Goal: Task Accomplishment & Management: Manage account settings

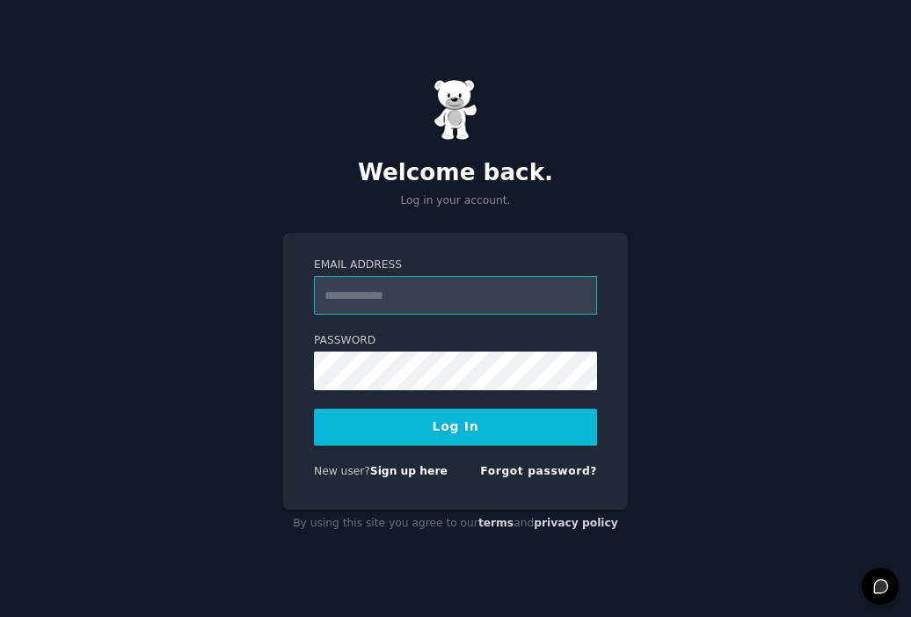
type input "**********"
click at [461, 430] on button "Log In" at bounding box center [455, 427] width 283 height 37
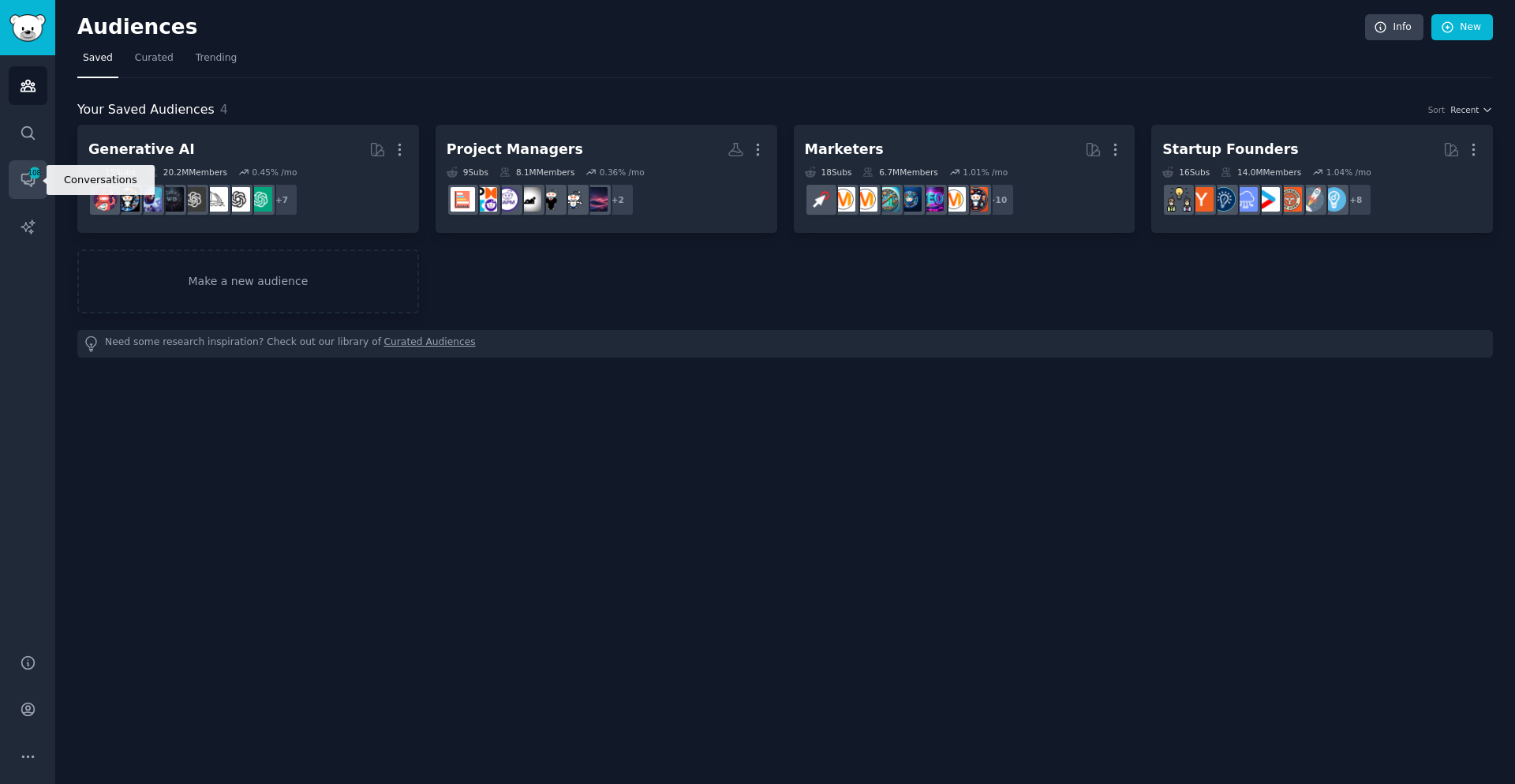
click at [16, 186] on link "Conversations 108" at bounding box center [28, 179] width 39 height 39
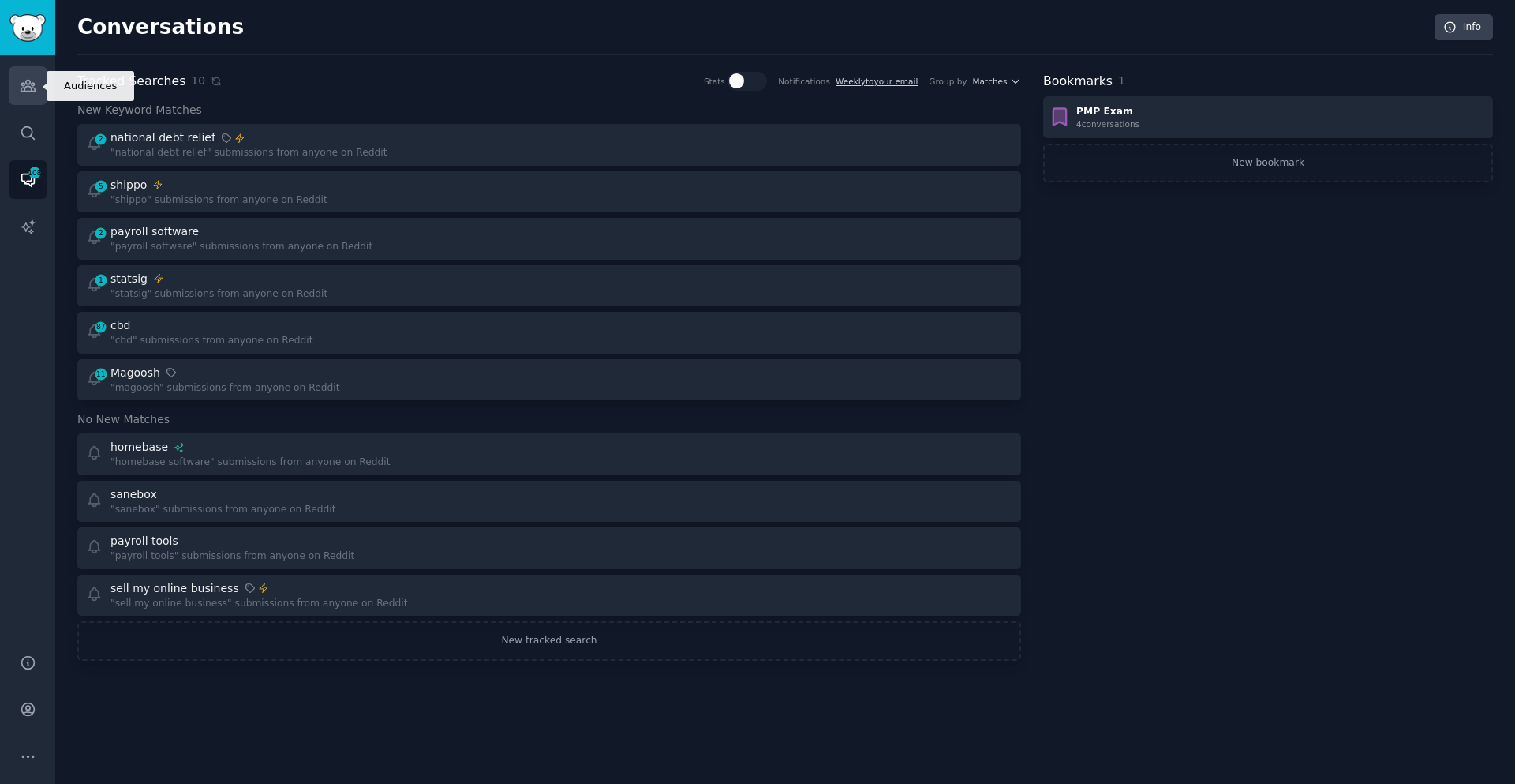
click at [16, 85] on link "Audiences" at bounding box center [28, 85] width 39 height 39
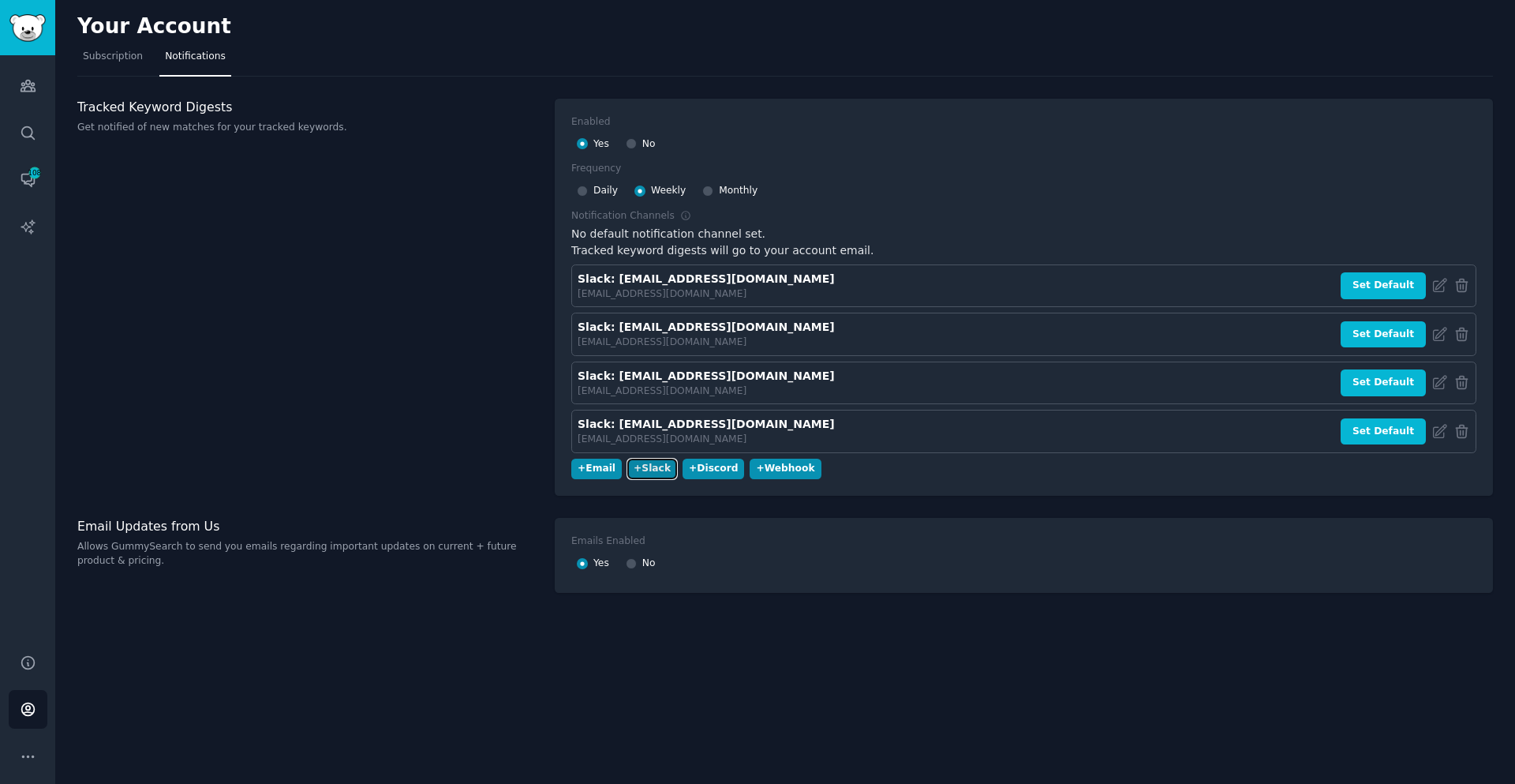
click at [655, 466] on div "+ Slack" at bounding box center [652, 469] width 37 height 14
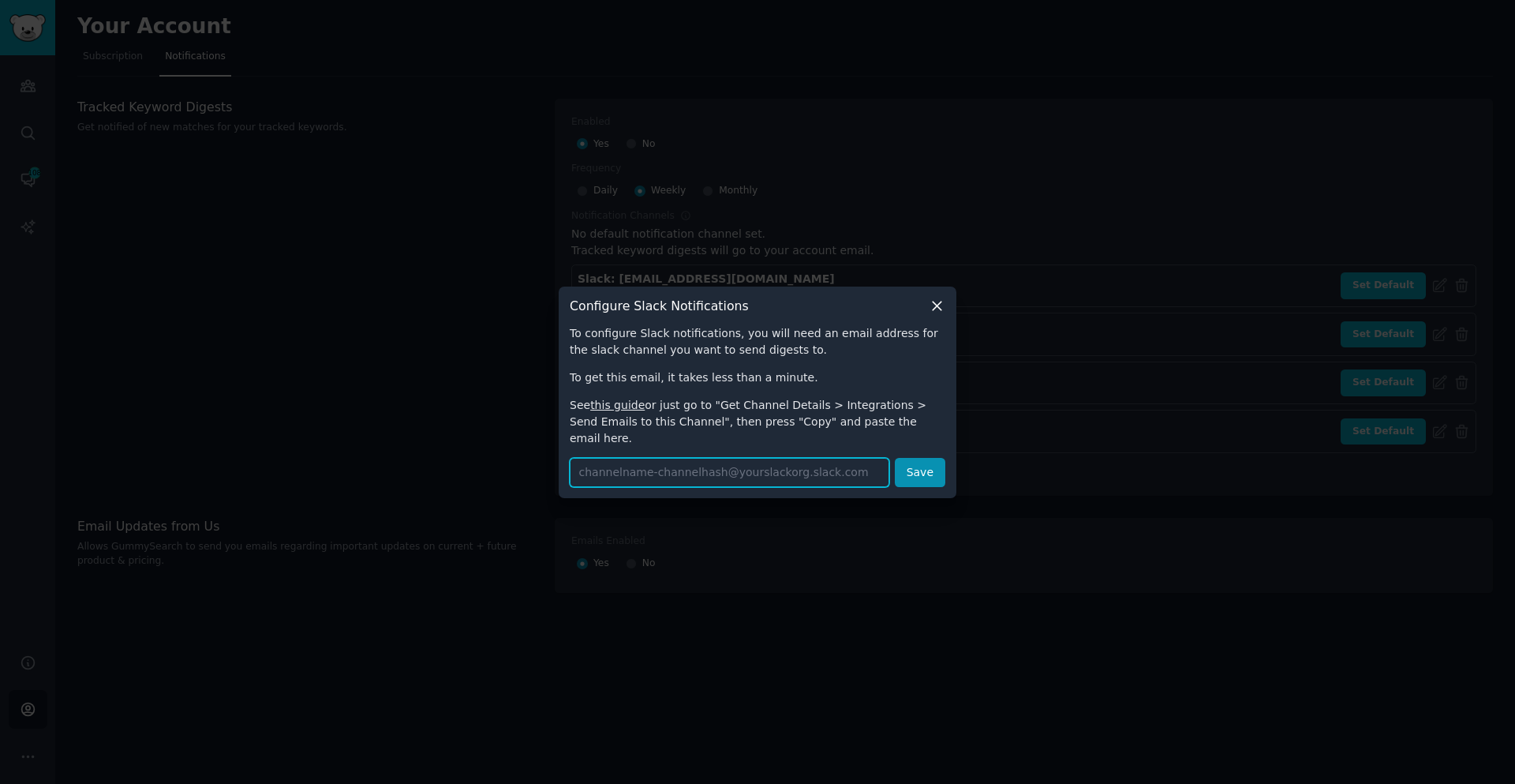
click at [730, 469] on input "text" at bounding box center [730, 472] width 320 height 30
click at [619, 411] on link "this guide" at bounding box center [617, 405] width 55 height 13
click at [938, 310] on icon at bounding box center [937, 305] width 16 height 16
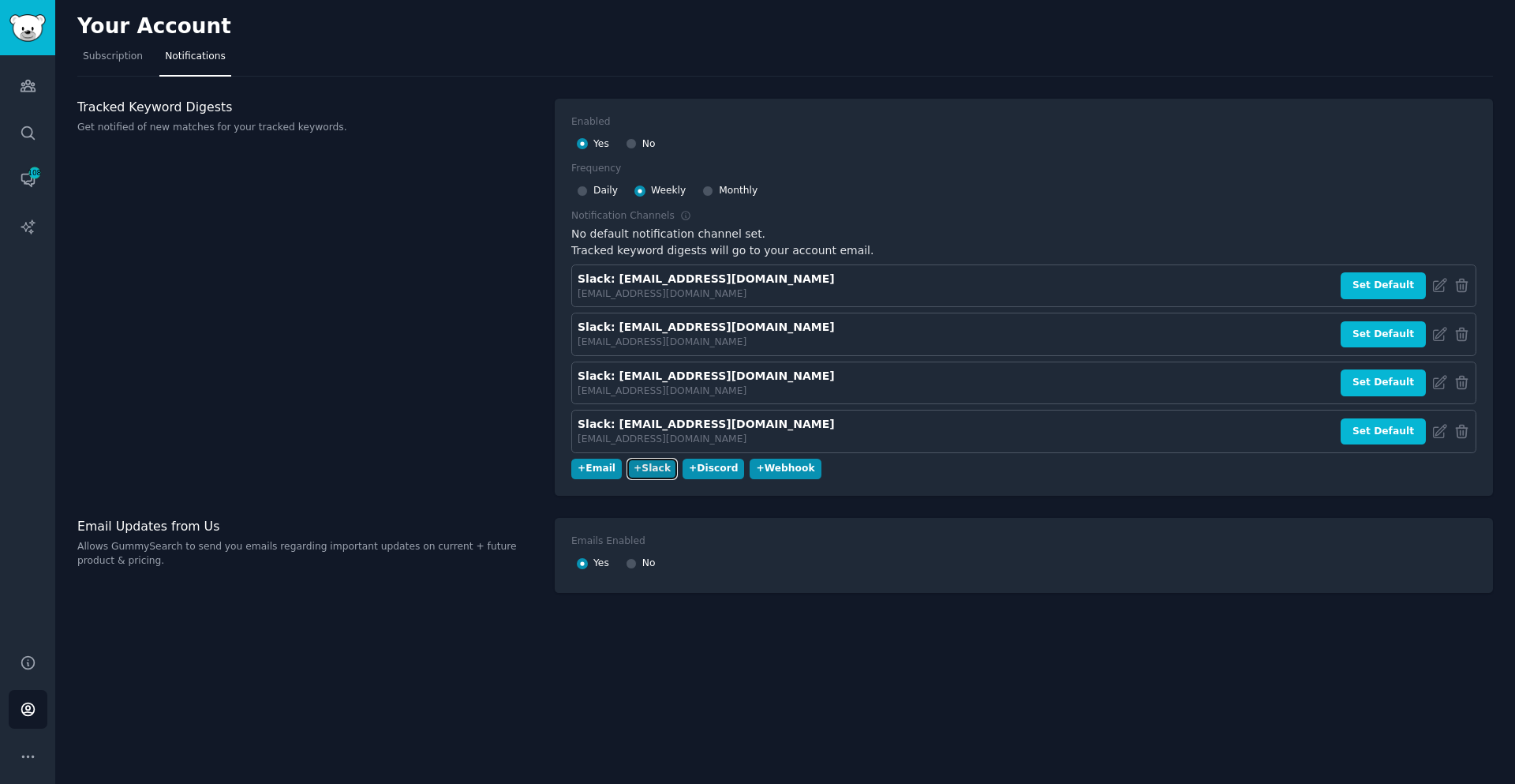
click at [644, 469] on div "+ Slack" at bounding box center [652, 469] width 37 height 14
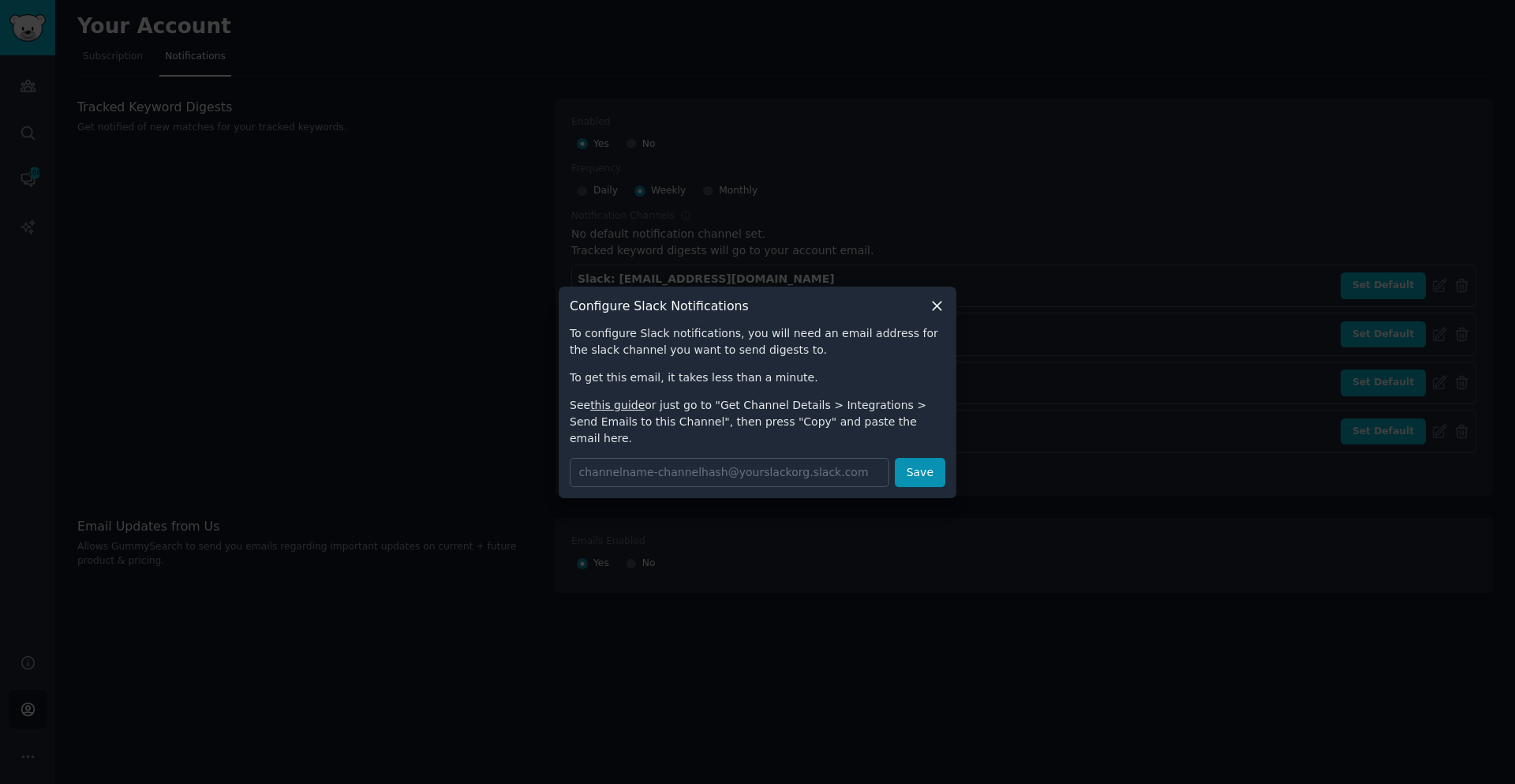
click at [938, 313] on icon at bounding box center [937, 305] width 16 height 16
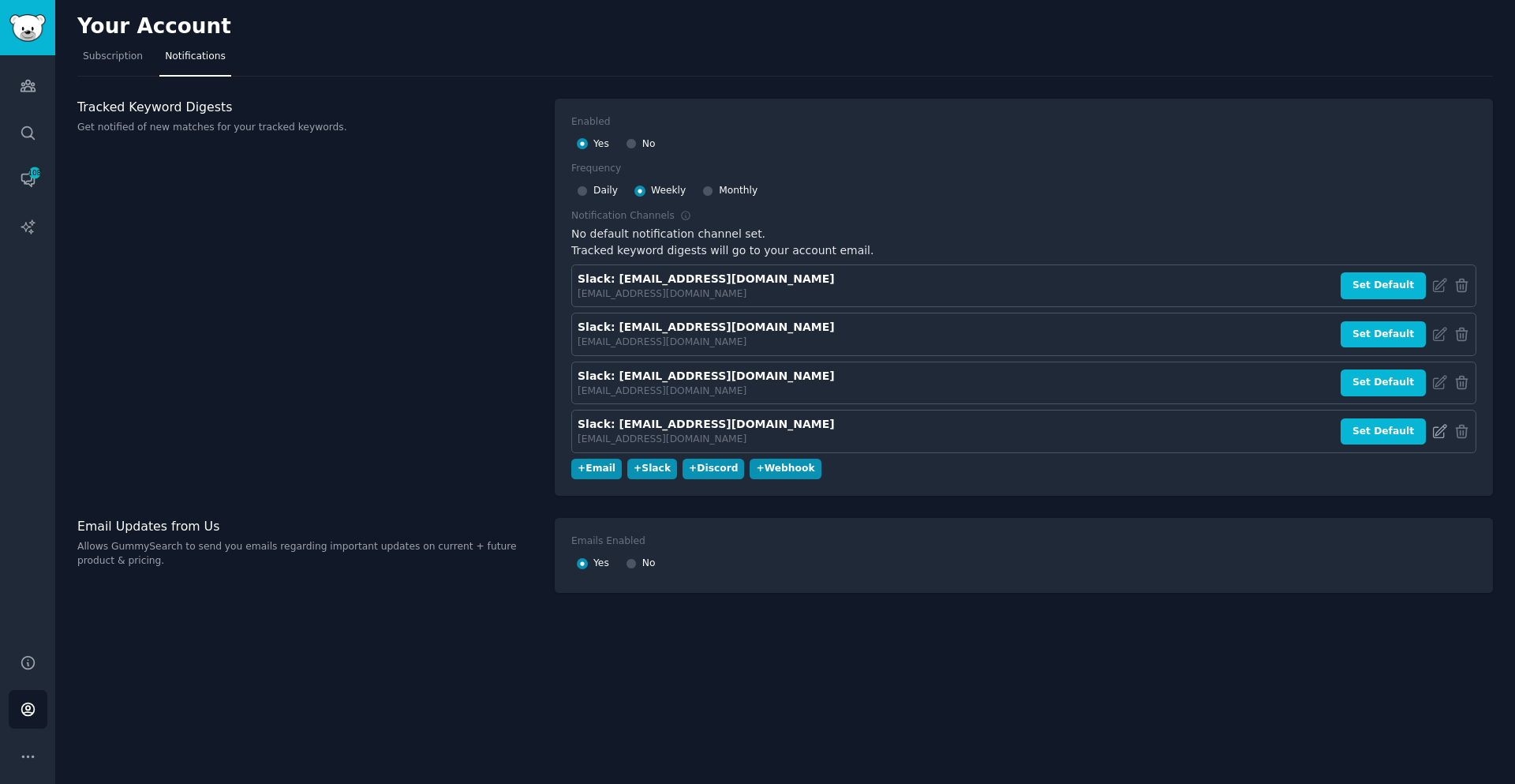
click at [1438, 432] on icon at bounding box center [1440, 431] width 13 height 13
click at [645, 466] on div "+ Slack" at bounding box center [652, 469] width 37 height 14
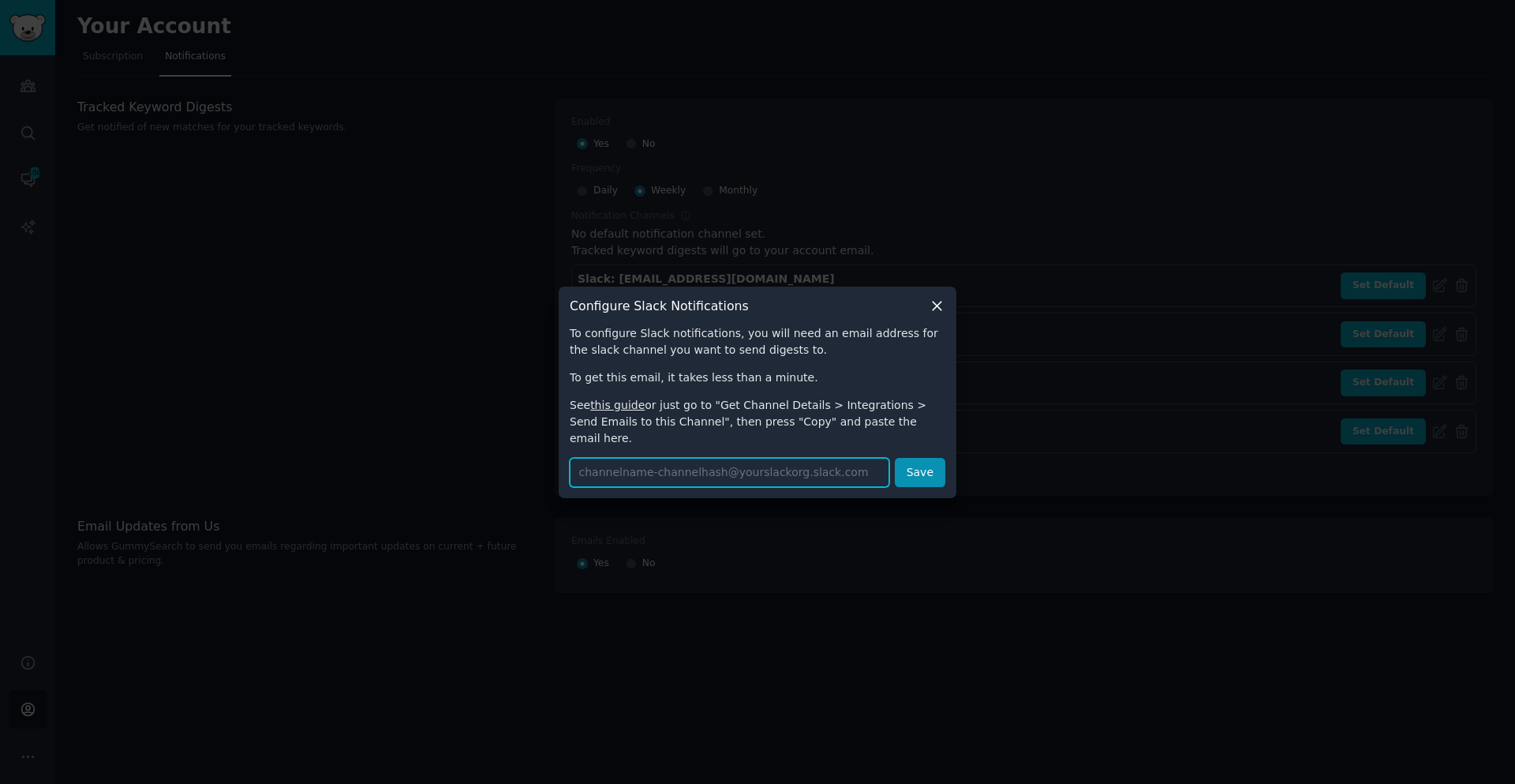
click at [846, 460] on input "text" at bounding box center [730, 472] width 320 height 30
paste input "homebase-reddit-menti-aaaartj3xjiohpfl72x3acuizm@reddvisible.slack.com"
type input "homebase-reddit-menti-aaaartj3xjiohpfl72x3acuizm@reddvisible.slack.com"
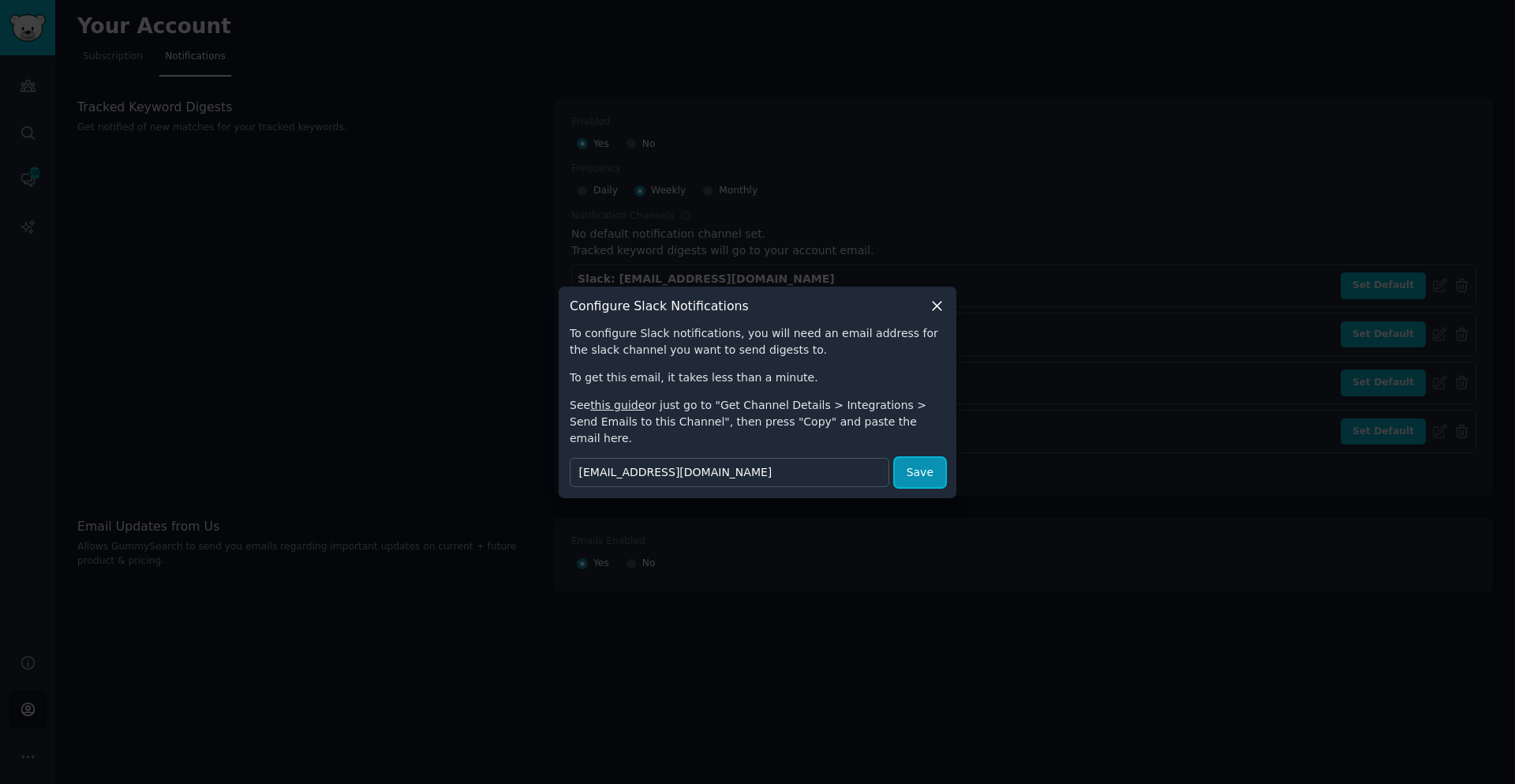
click at [914, 459] on button "Save" at bounding box center [920, 472] width 50 height 30
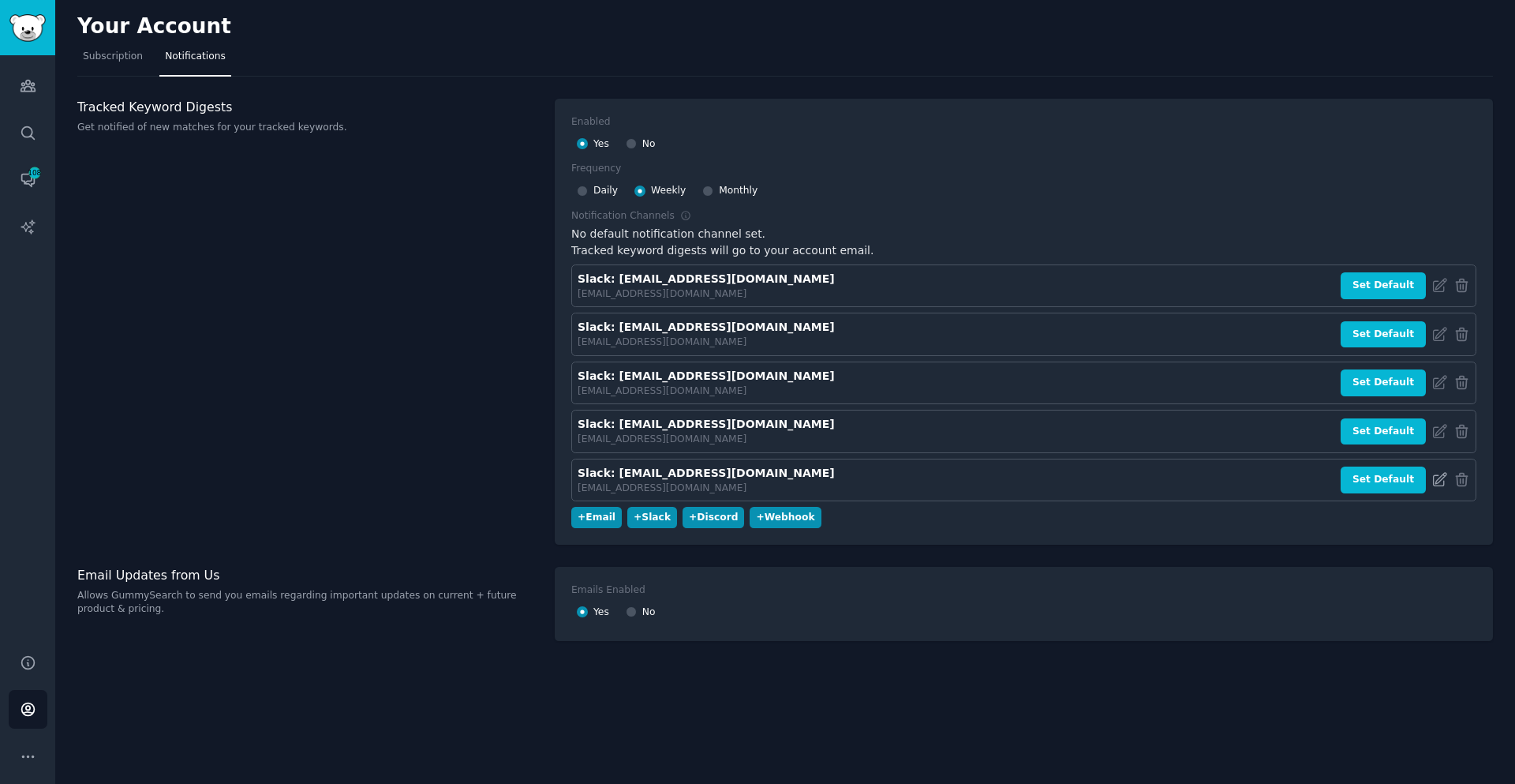
click at [1443, 481] on icon at bounding box center [1440, 480] width 16 height 16
click at [22, 180] on icon "Sidebar" at bounding box center [28, 181] width 13 height 13
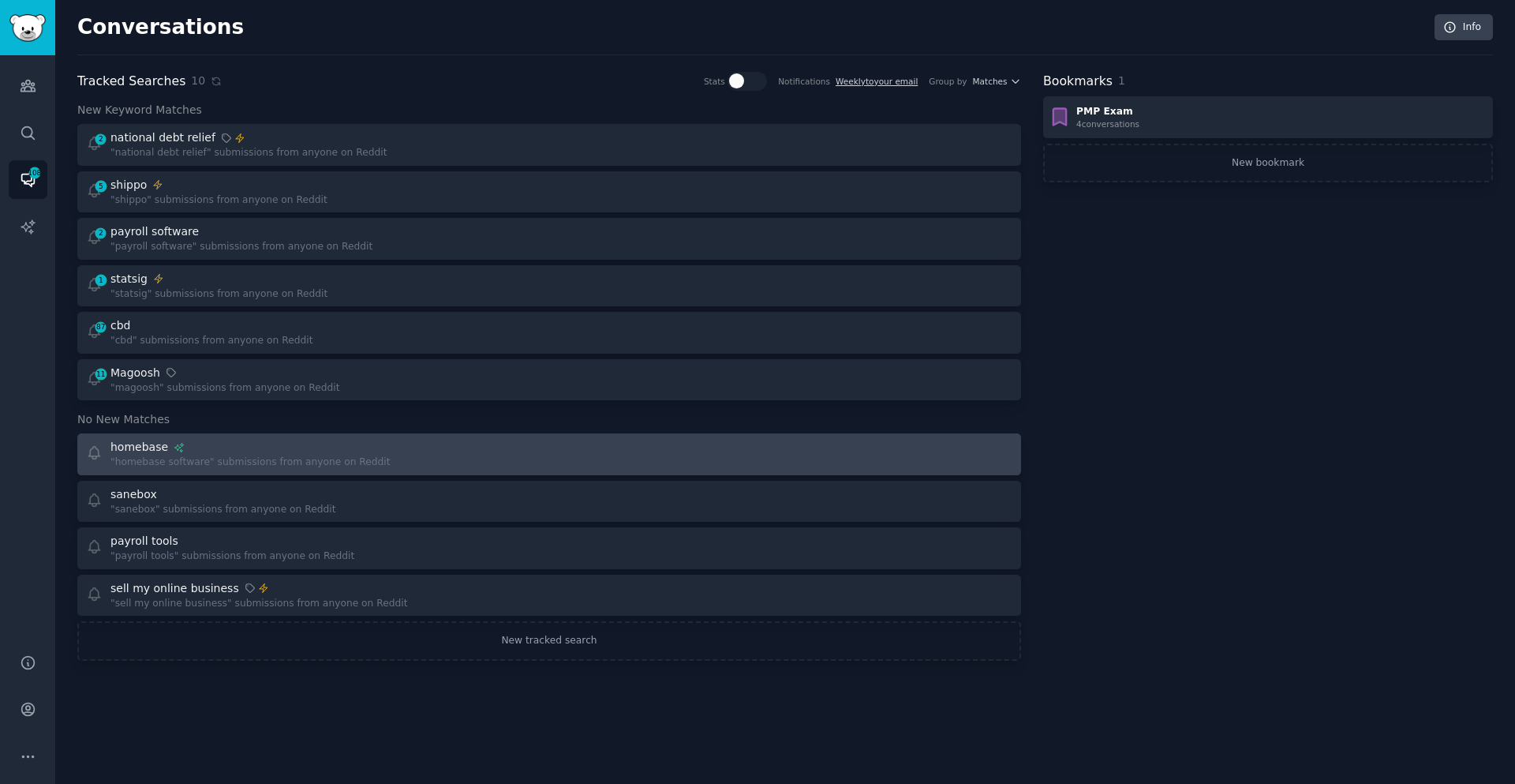
click at [316, 456] on div ""homebase software" submissions from anyone on Reddit" at bounding box center [251, 462] width 280 height 14
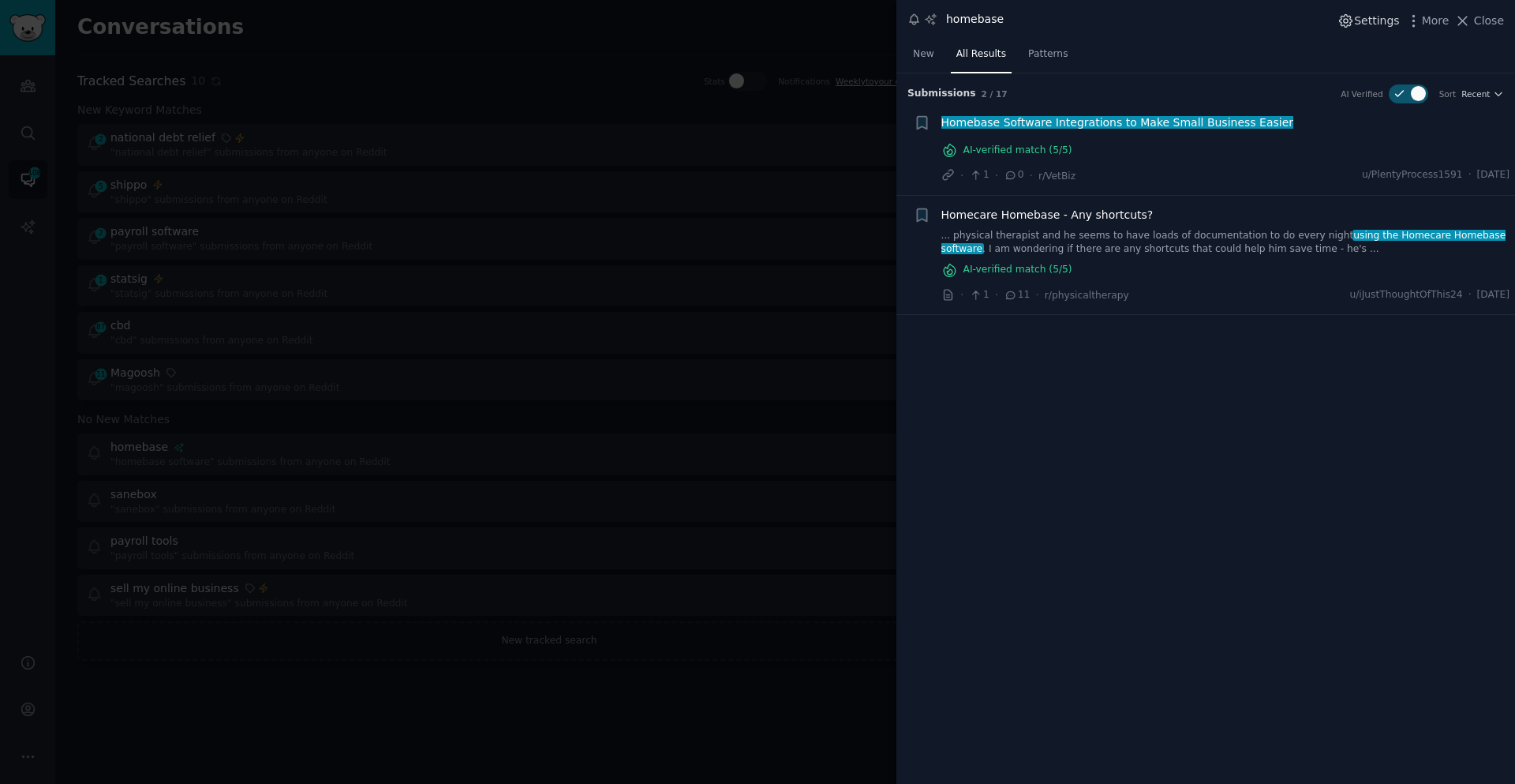
click at [1396, 14] on span "Settings" at bounding box center [1377, 21] width 45 height 16
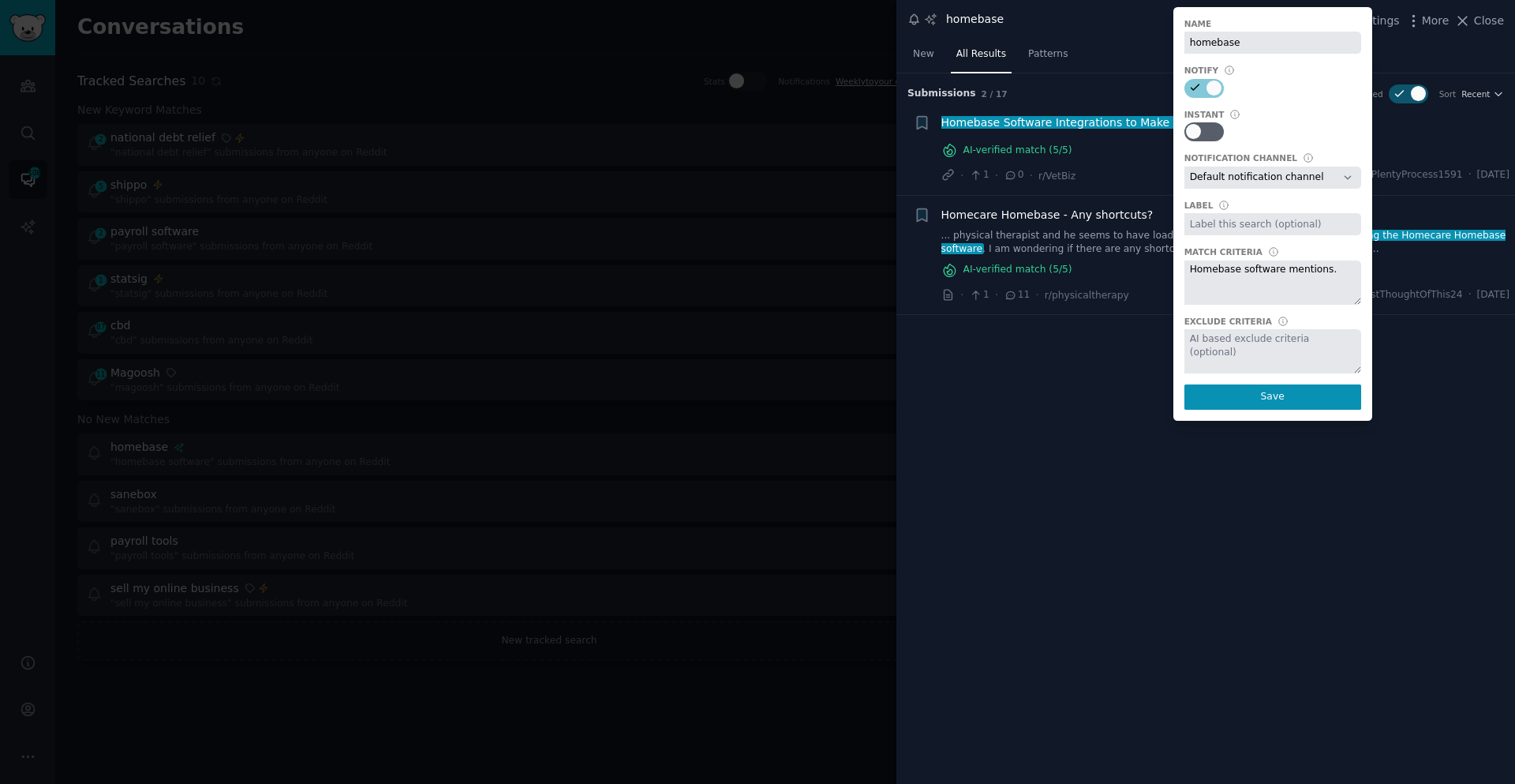
click at [1341, 177] on select "Default notification channel Slack: qlb-reddvisible-aaaapcxzhbumfpch3jjv5zpeim@…" at bounding box center [1273, 177] width 177 height 22
select select "504"
click at [1189, 166] on select "Default notification channel Slack: qlb-reddvisible-aaaapcxzhbumfpch3jjv5zpeim@…" at bounding box center [1273, 177] width 177 height 22
click at [1302, 401] on button "Save" at bounding box center [1273, 397] width 177 height 25
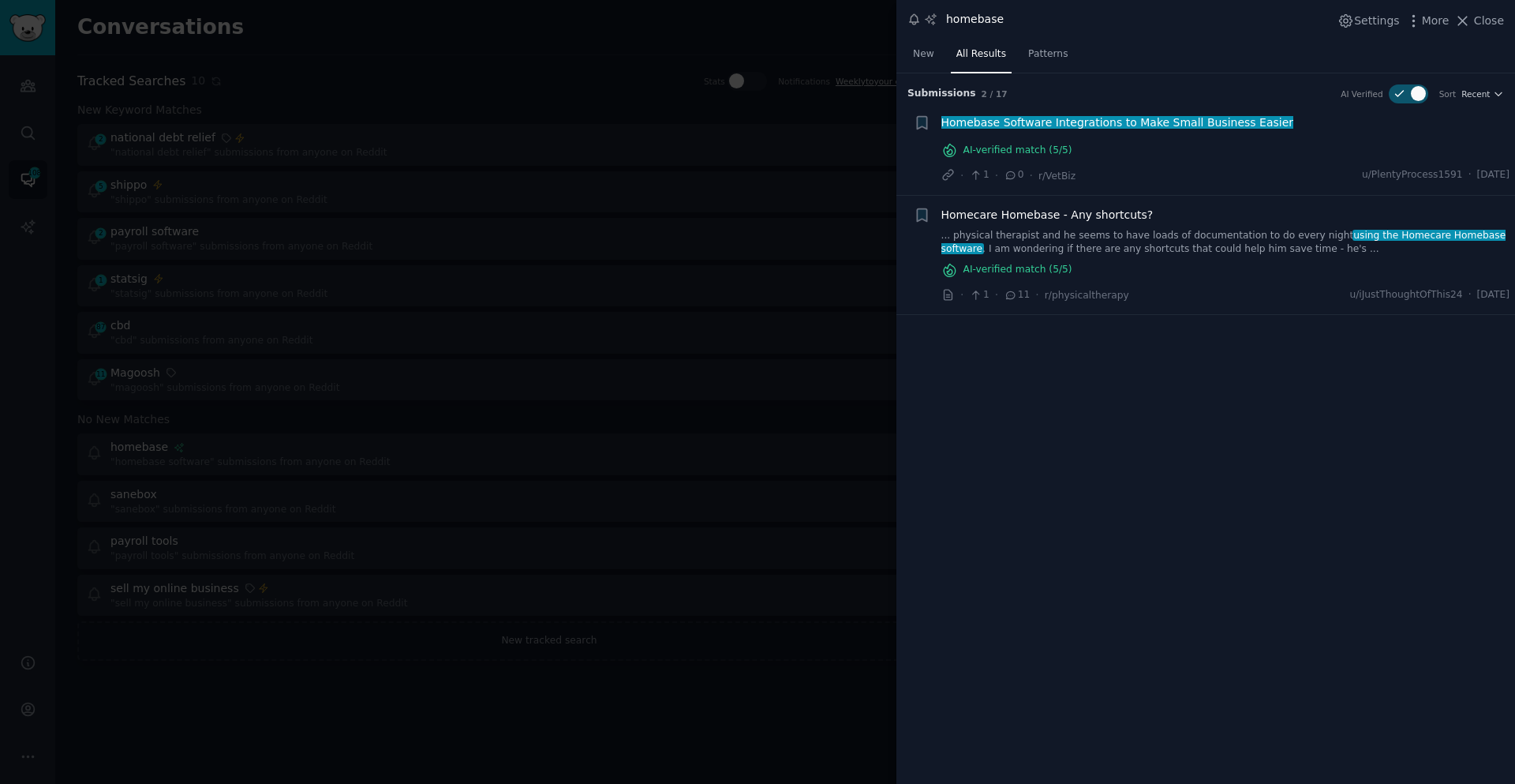
click at [744, 503] on div at bounding box center [757, 392] width 1515 height 784
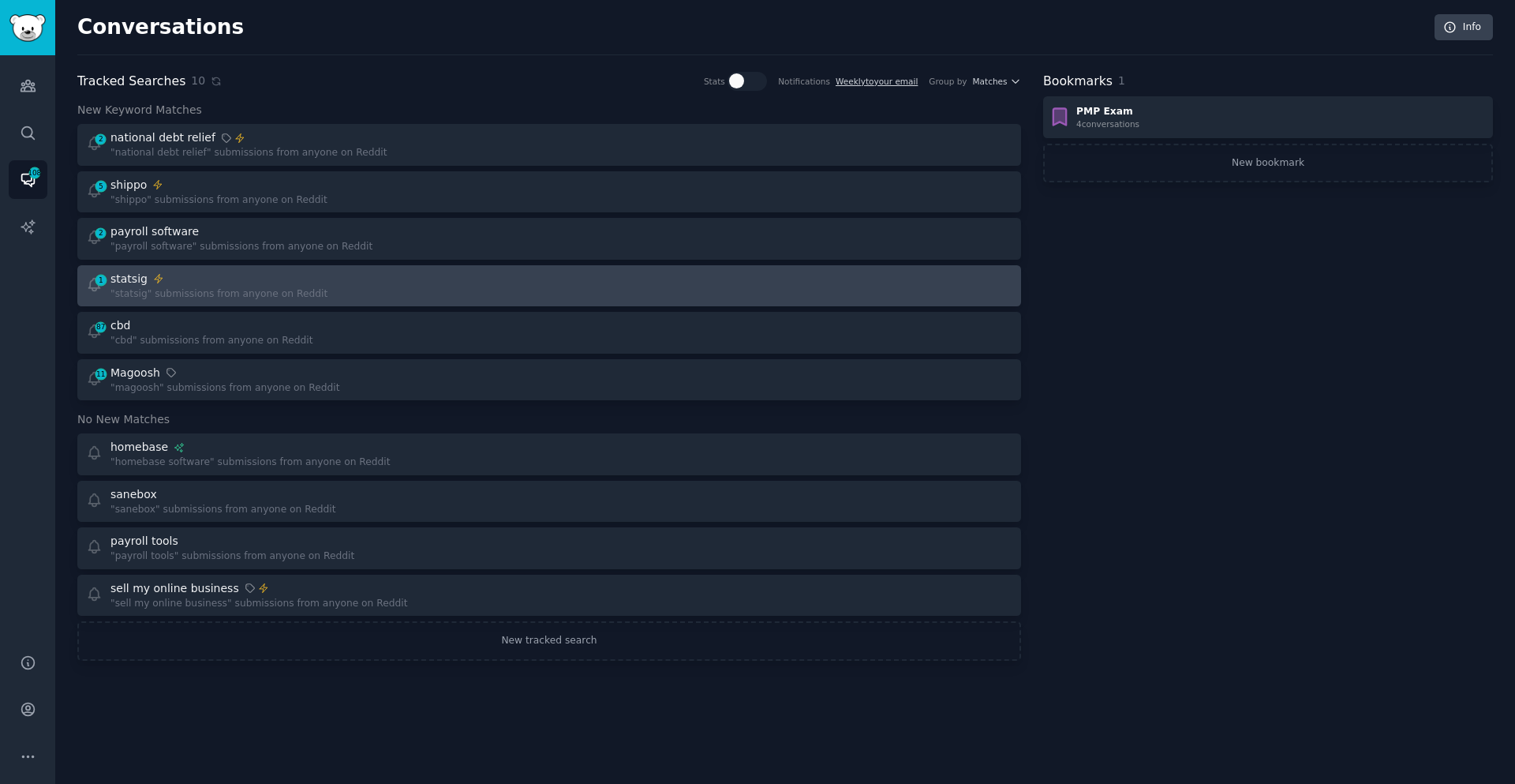
click at [213, 284] on div "statsig" at bounding box center [219, 278] width 217 height 16
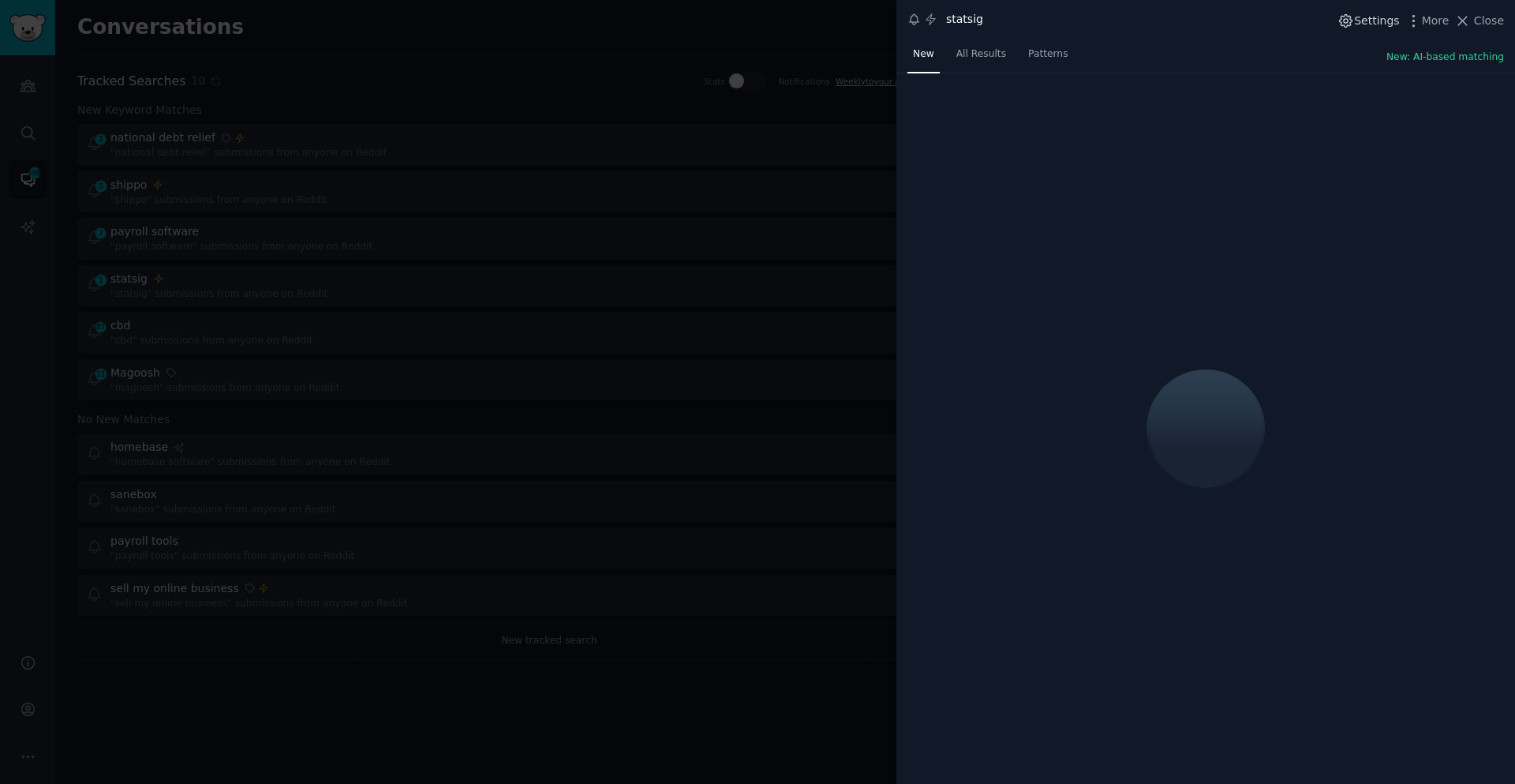
click at [1378, 25] on span "Settings" at bounding box center [1377, 21] width 45 height 16
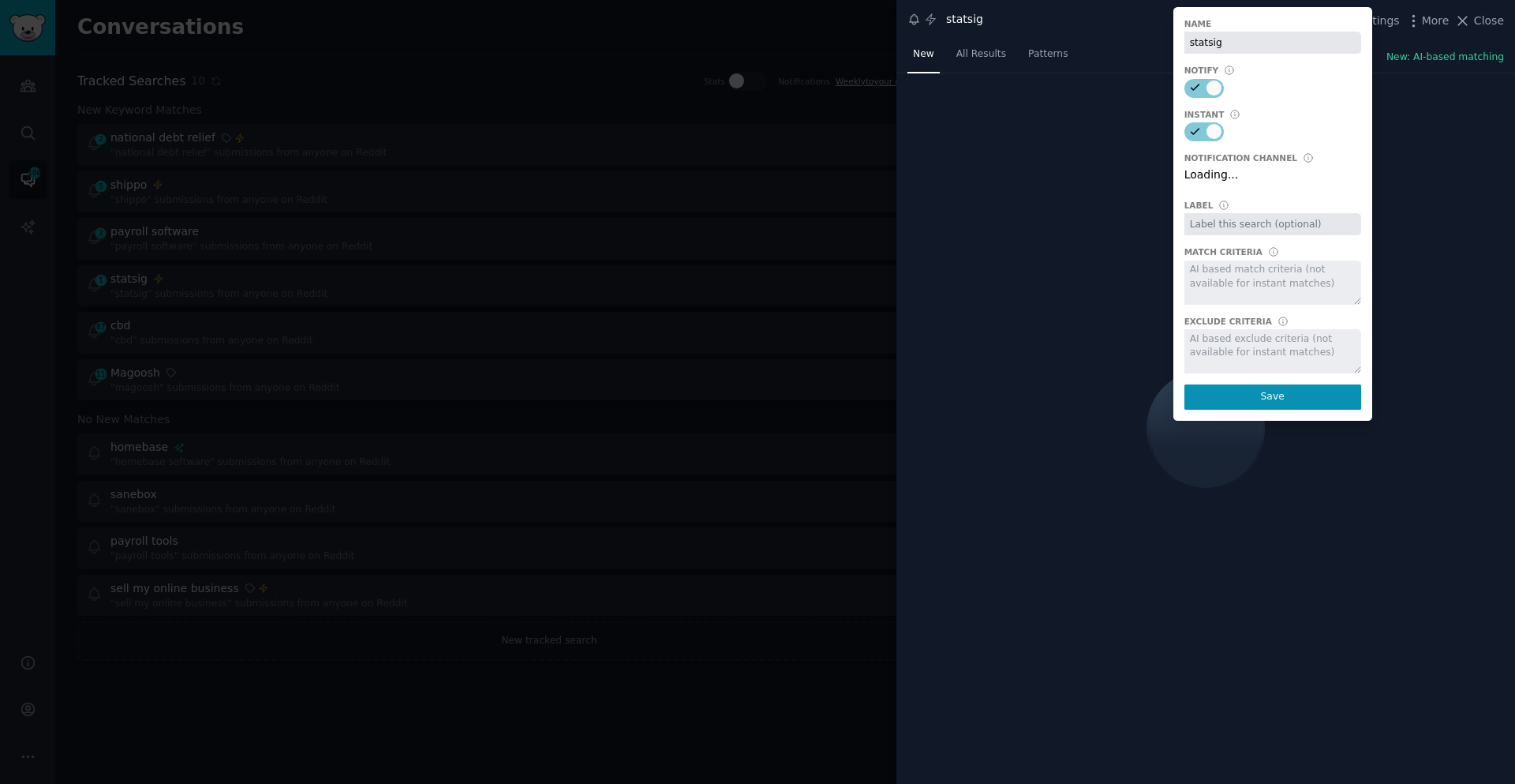
select select "450"
click at [671, 323] on div at bounding box center [757, 392] width 1515 height 784
click at [616, 585] on div at bounding box center [757, 392] width 1515 height 784
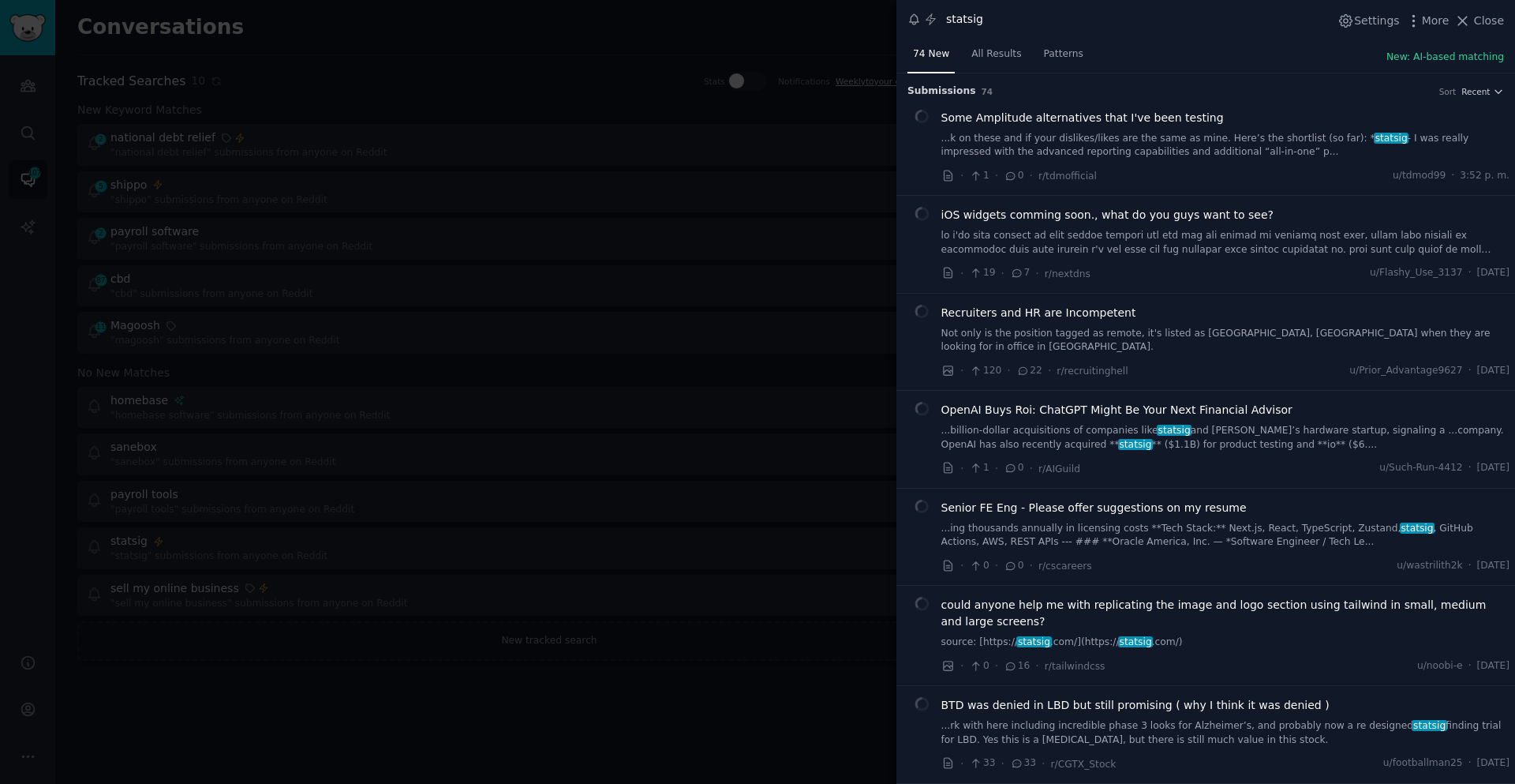
click at [746, 410] on div at bounding box center [757, 392] width 1515 height 784
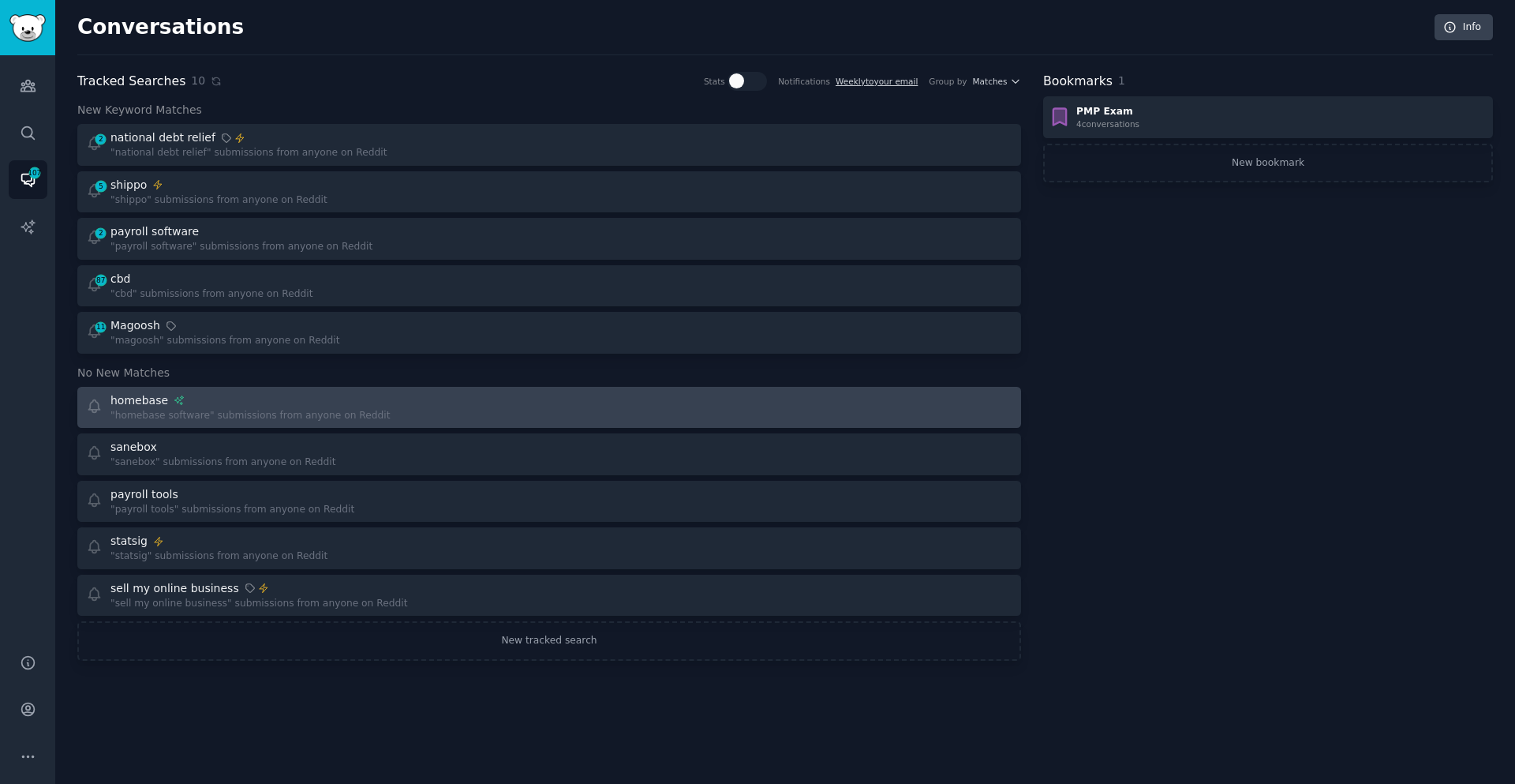
click at [445, 414] on div "Include: Homebase software mentions. Exclude: N/A homebase "homebase software" …" at bounding box center [313, 408] width 453 height 31
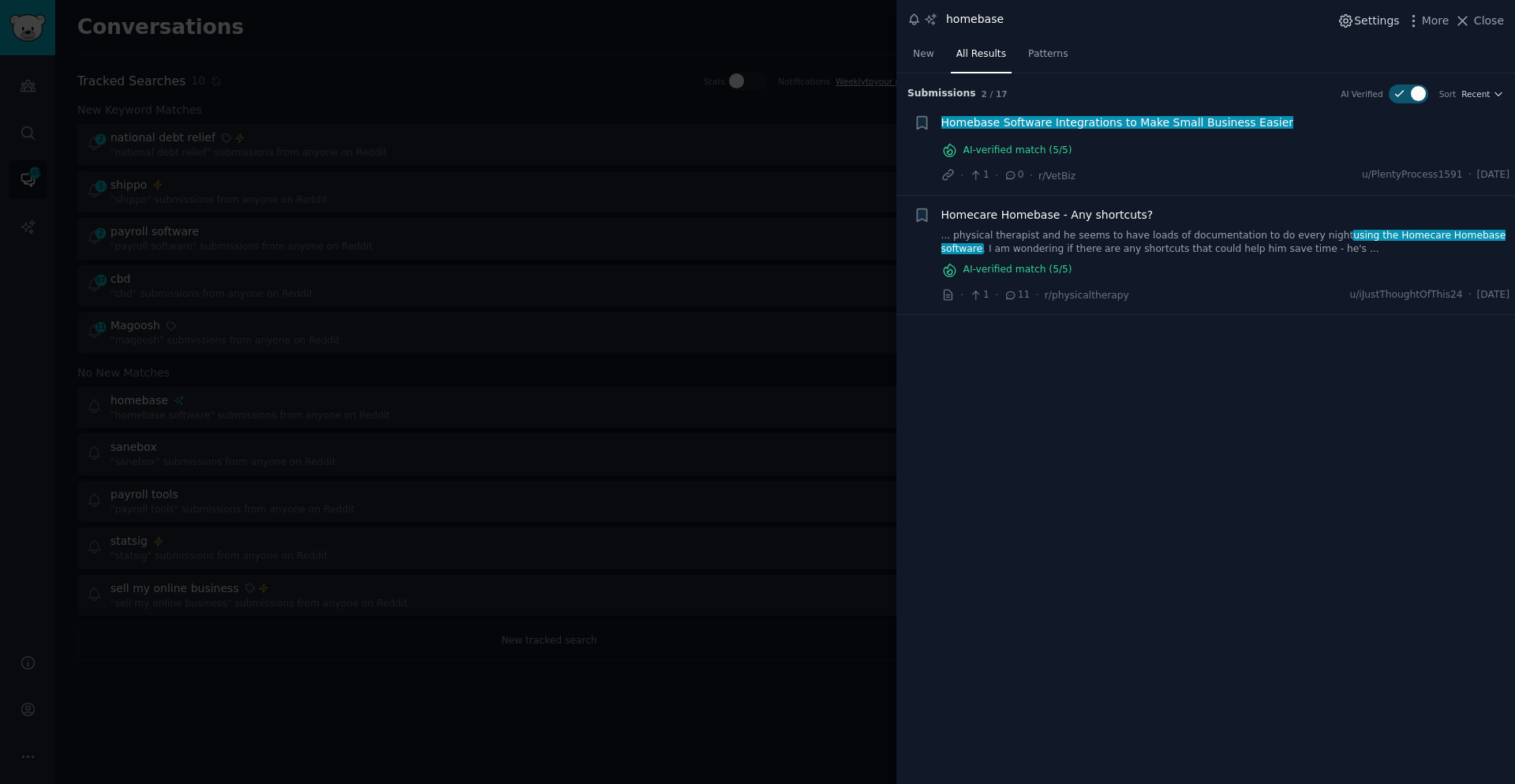
click at [1372, 16] on span "Settings" at bounding box center [1377, 21] width 45 height 16
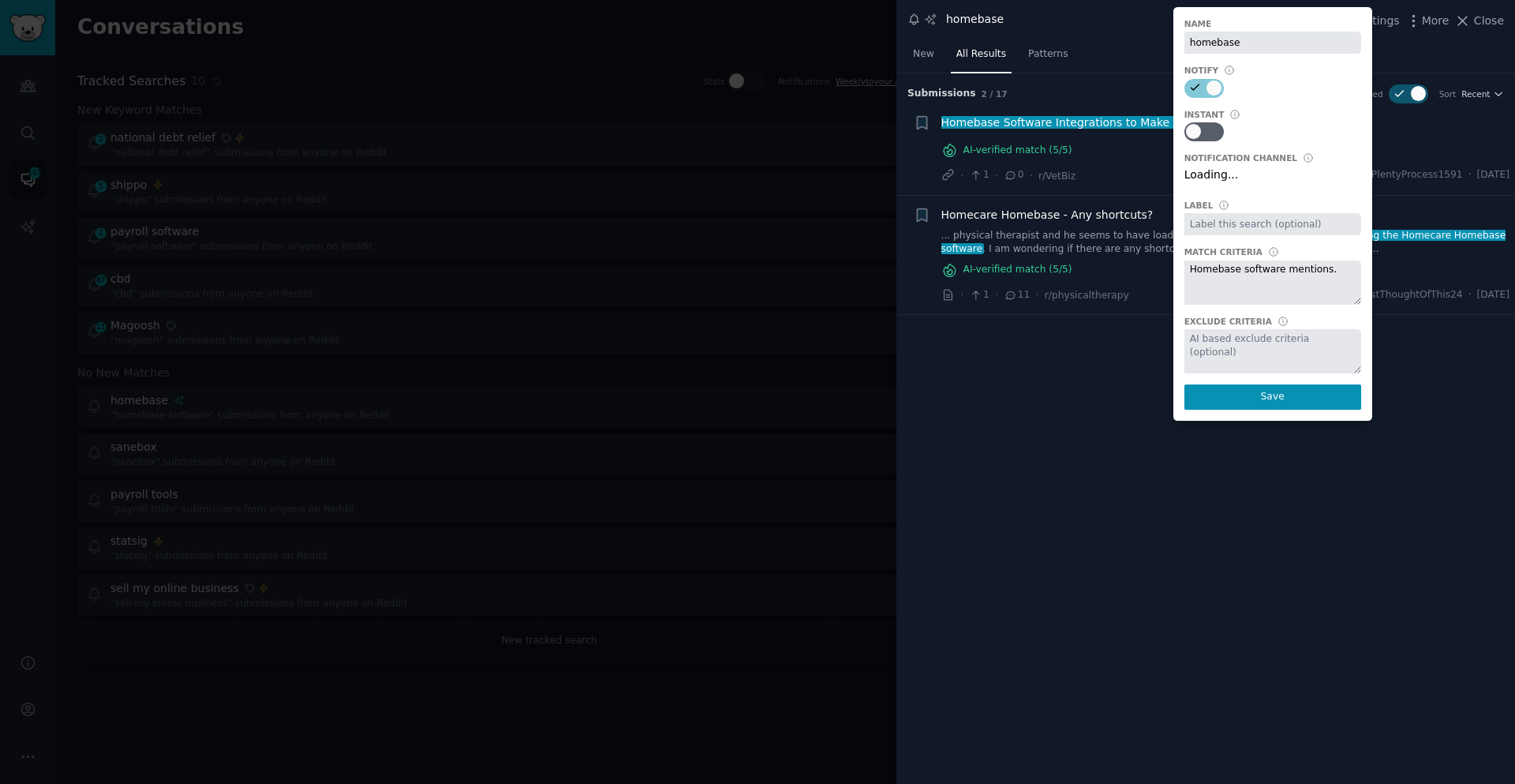
select select "504"
click at [1215, 134] on div at bounding box center [1211, 132] width 8 height 15
checkbox input "true"
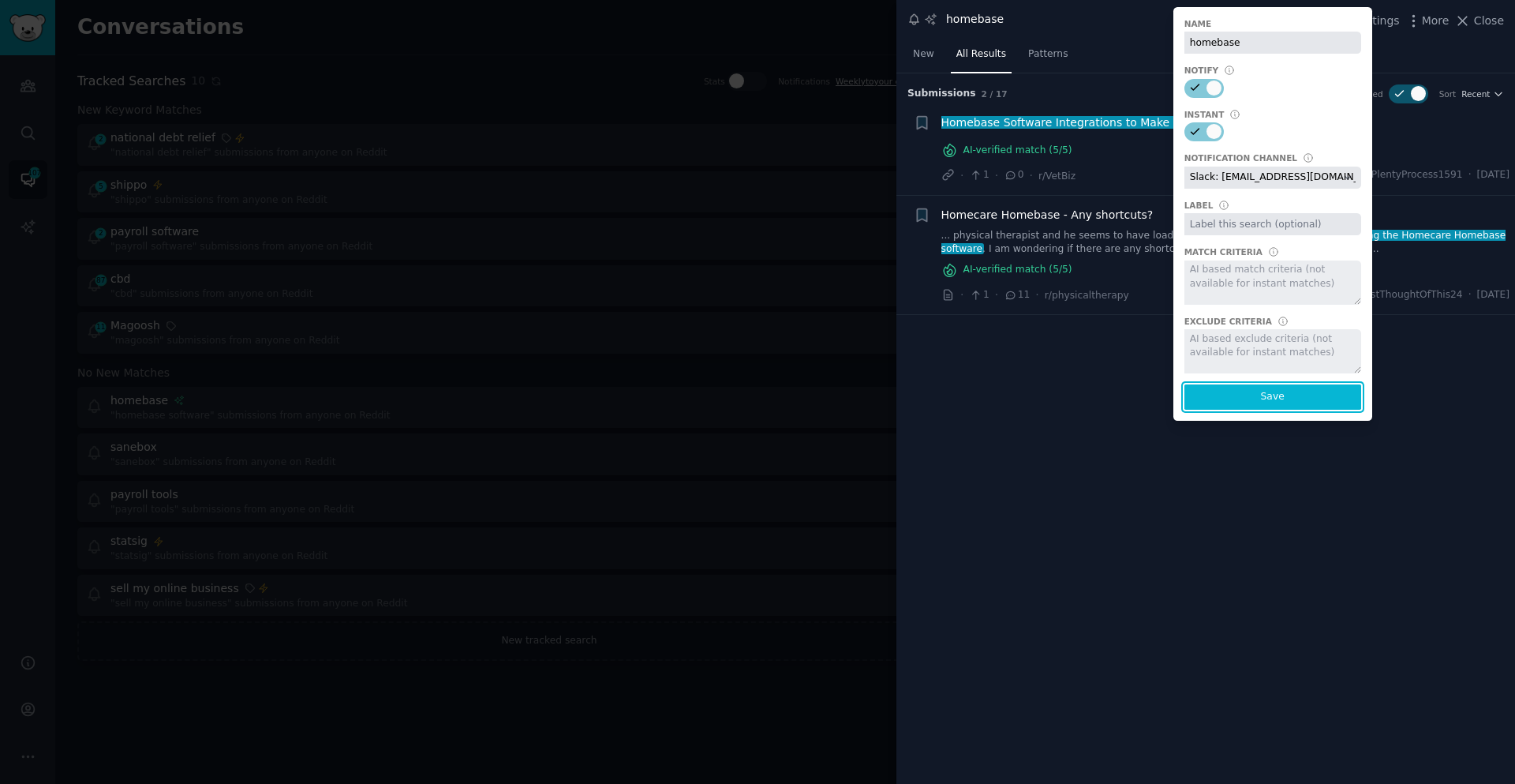
click at [1287, 401] on button "Save" at bounding box center [1273, 397] width 177 height 25
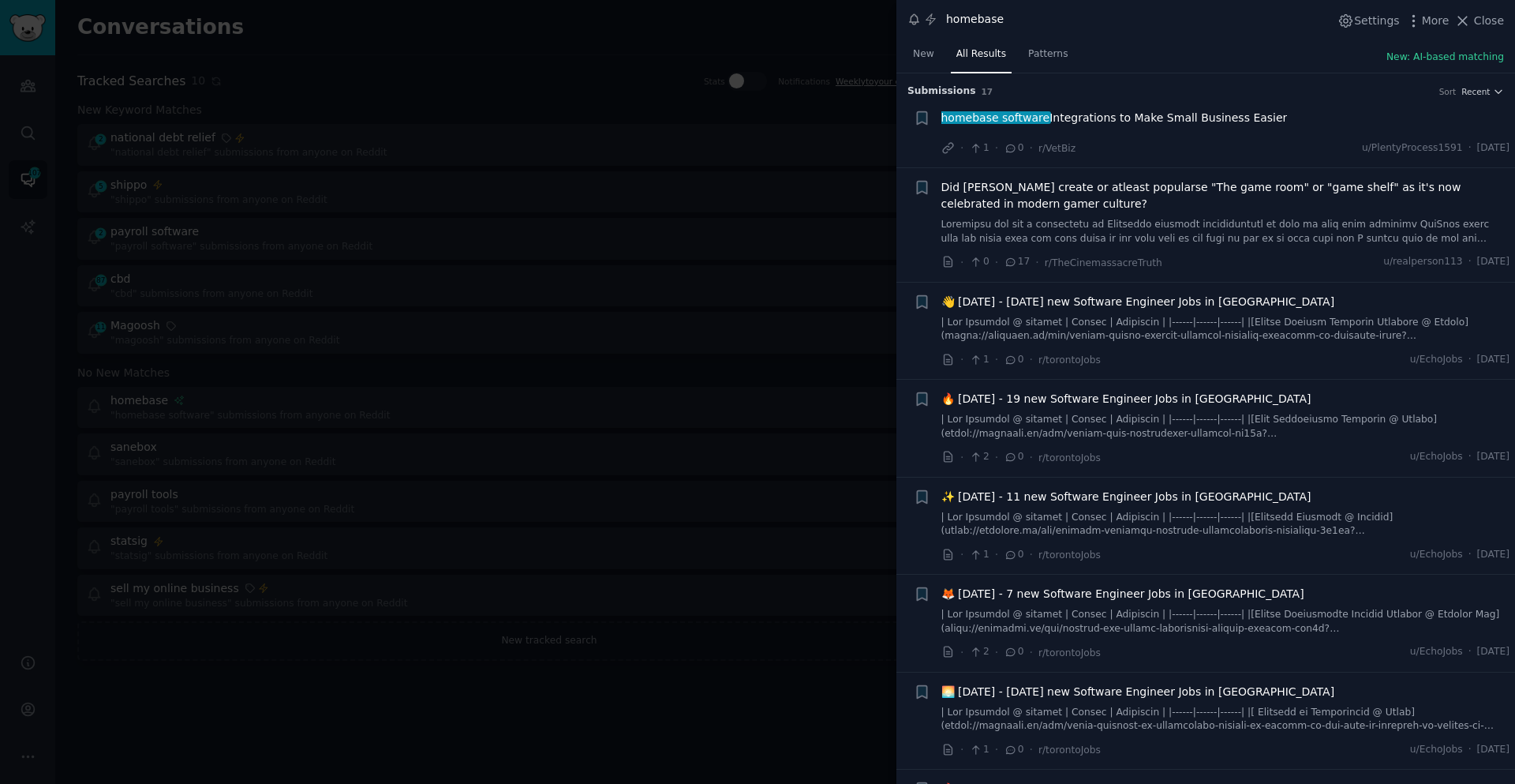
click at [797, 677] on div at bounding box center [757, 392] width 1515 height 784
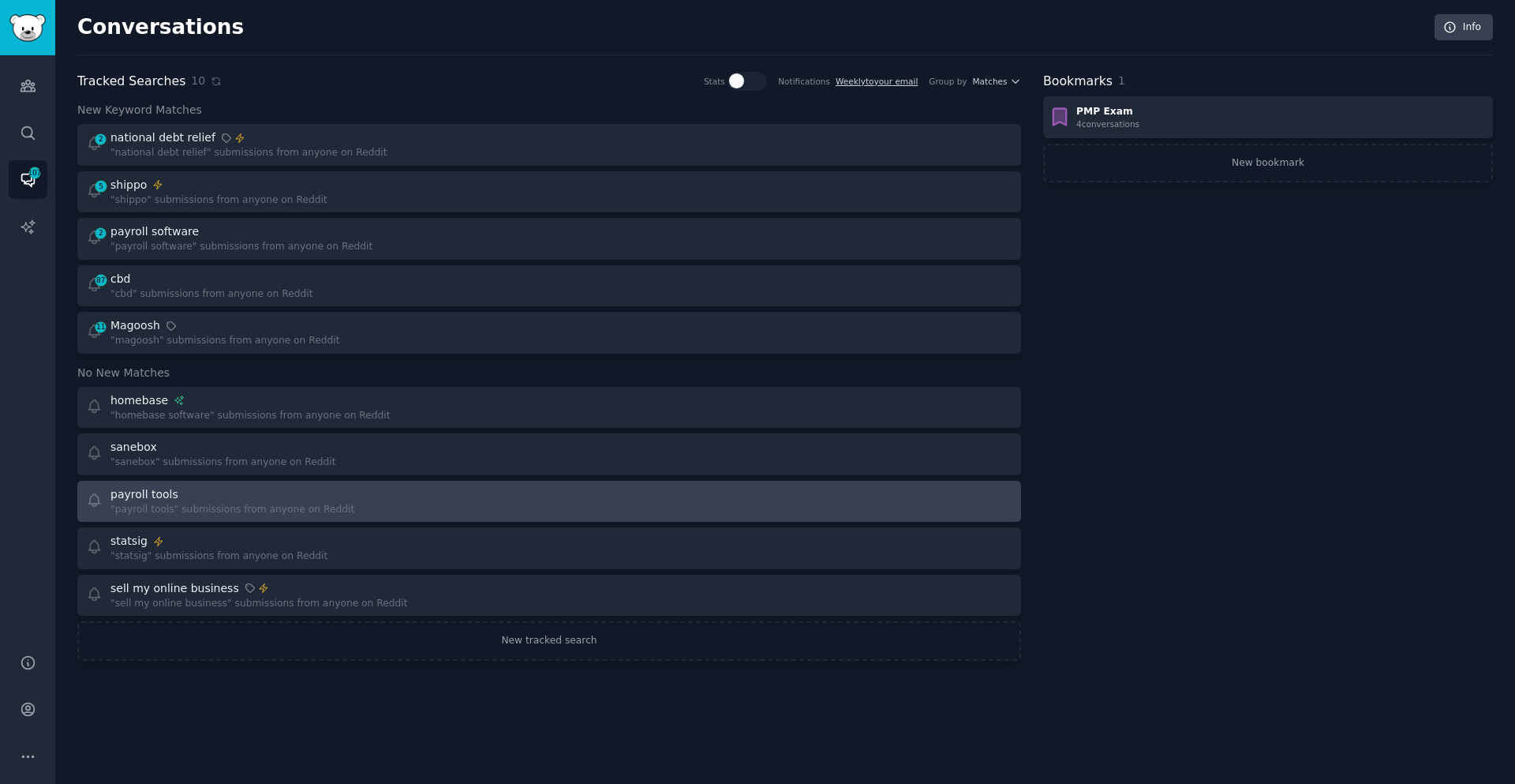
click at [318, 511] on div ""payroll tools" submissions from anyone on Reddit" at bounding box center [233, 510] width 244 height 14
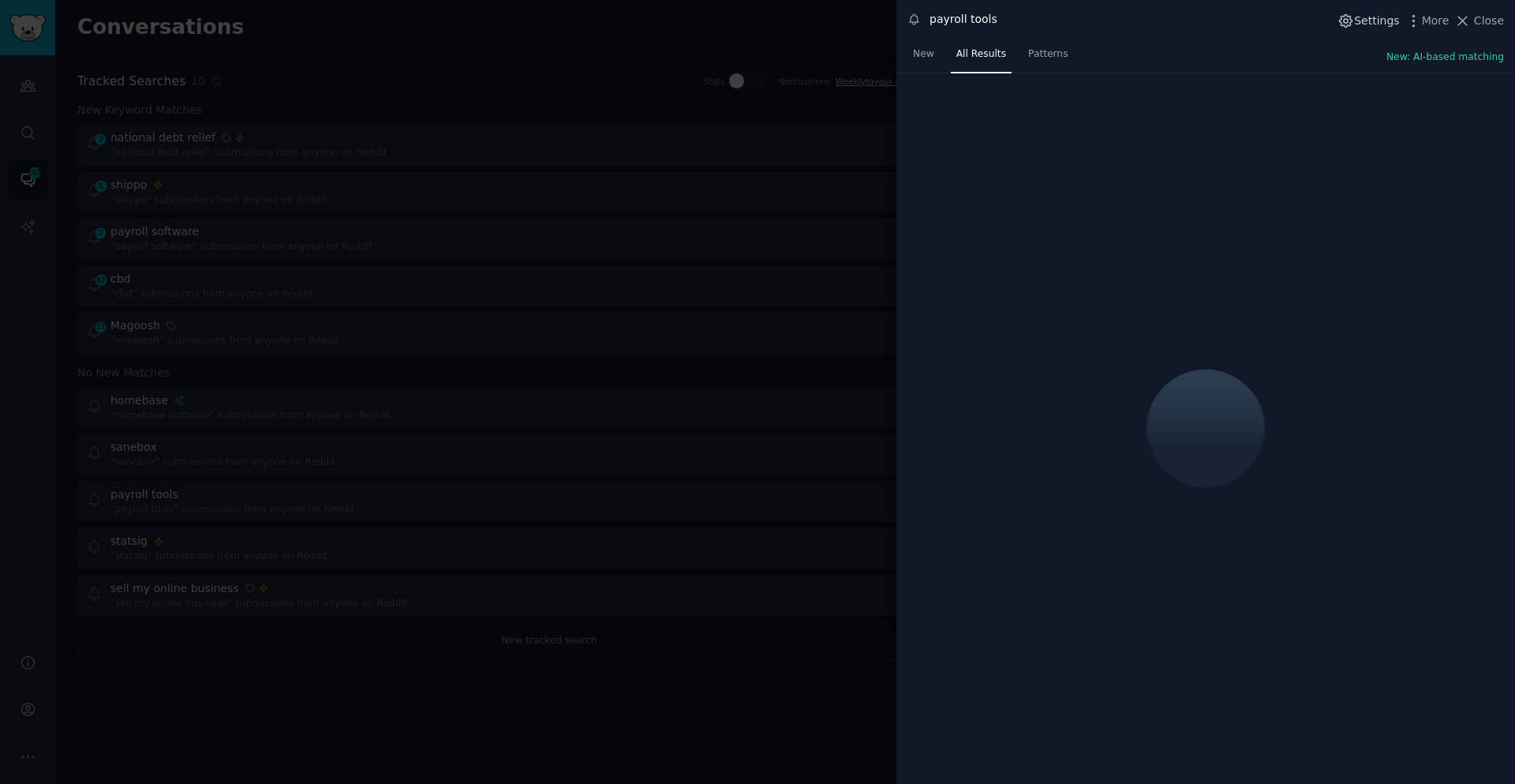
click at [1387, 20] on span "Settings" at bounding box center [1377, 21] width 45 height 16
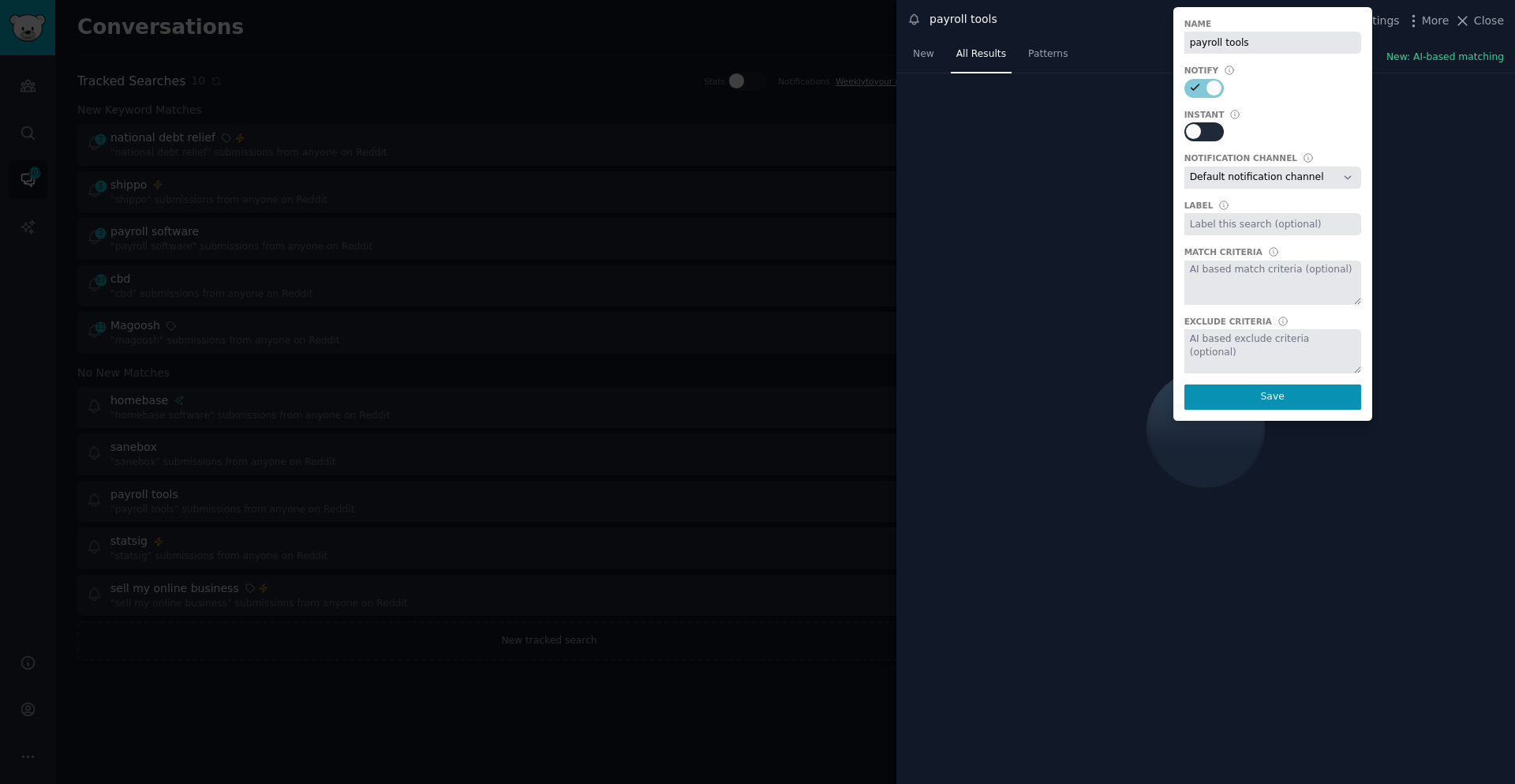
click at [1201, 129] on div at bounding box center [1194, 131] width 15 height 15
checkbox input "true"
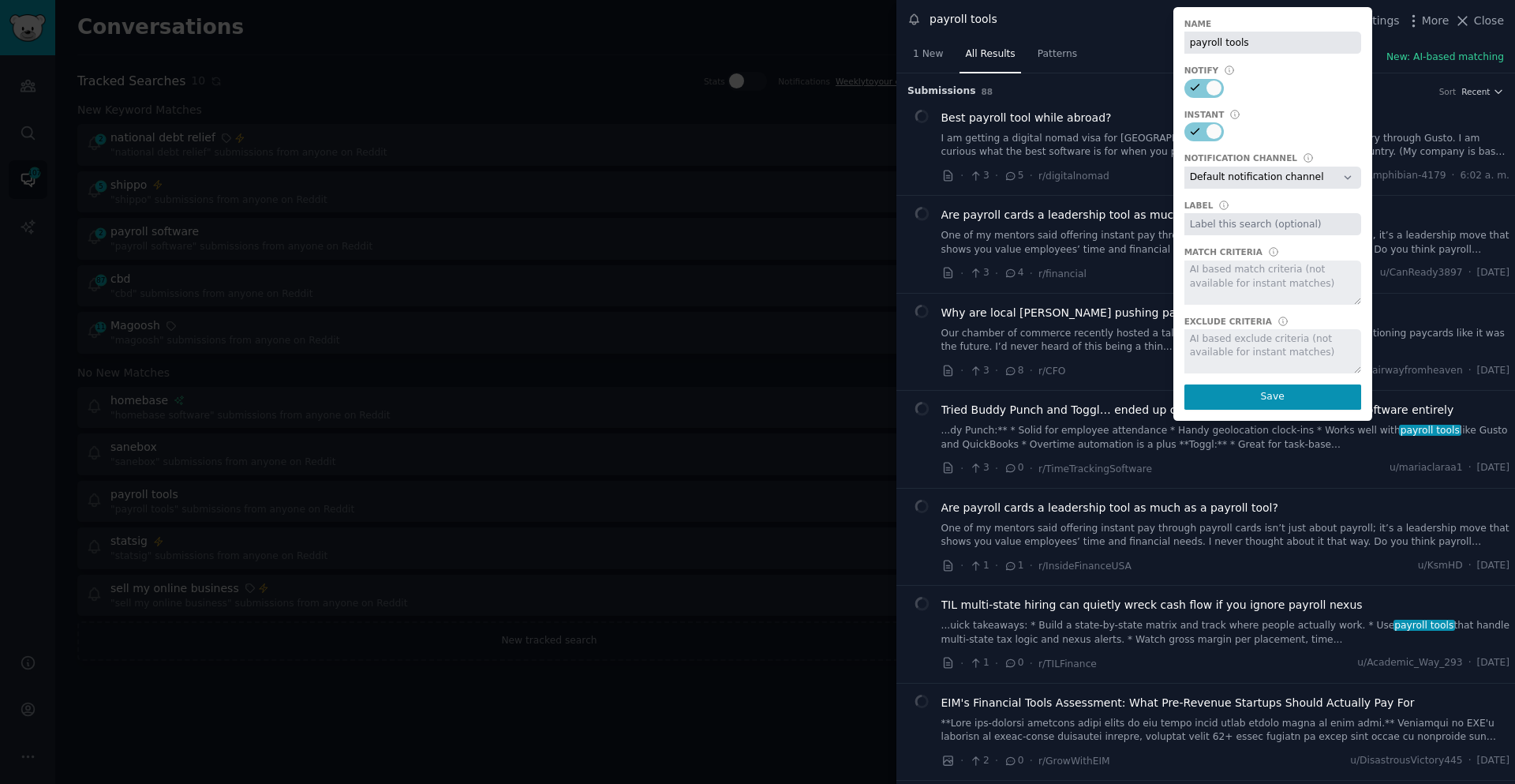
click at [1276, 183] on select "Default notification channel Slack: qlb-reddvisible-aaaapcxzhbumfpch3jjv5zpeim@…" at bounding box center [1273, 177] width 177 height 22
select select "504"
click at [1189, 166] on select "Default notification channel Slack: qlb-reddvisible-aaaapcxzhbumfpch3jjv5zpeim@…" at bounding box center [1273, 177] width 177 height 22
click at [1262, 397] on button "Save" at bounding box center [1273, 397] width 177 height 25
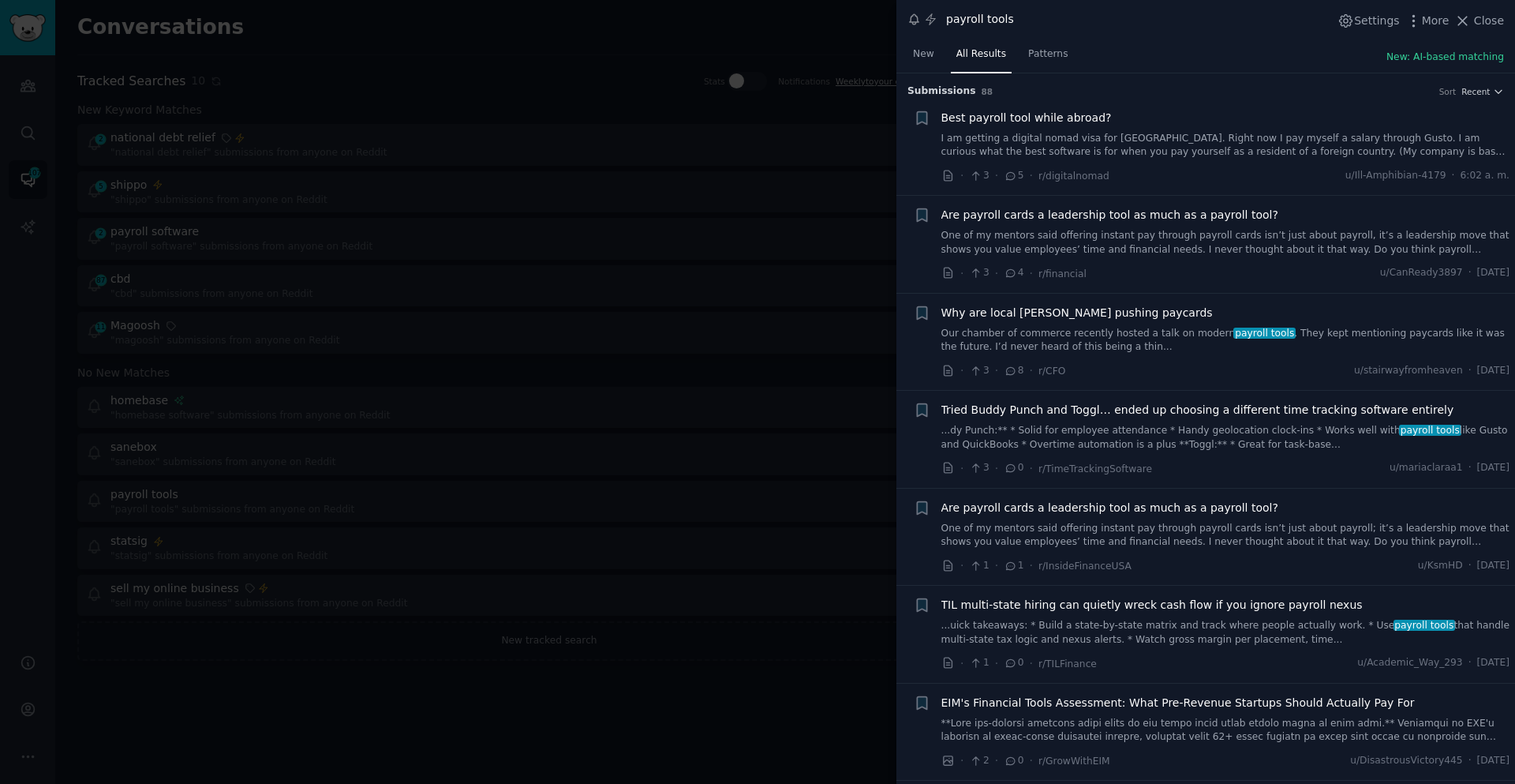
click at [672, 697] on div at bounding box center [757, 392] width 1515 height 784
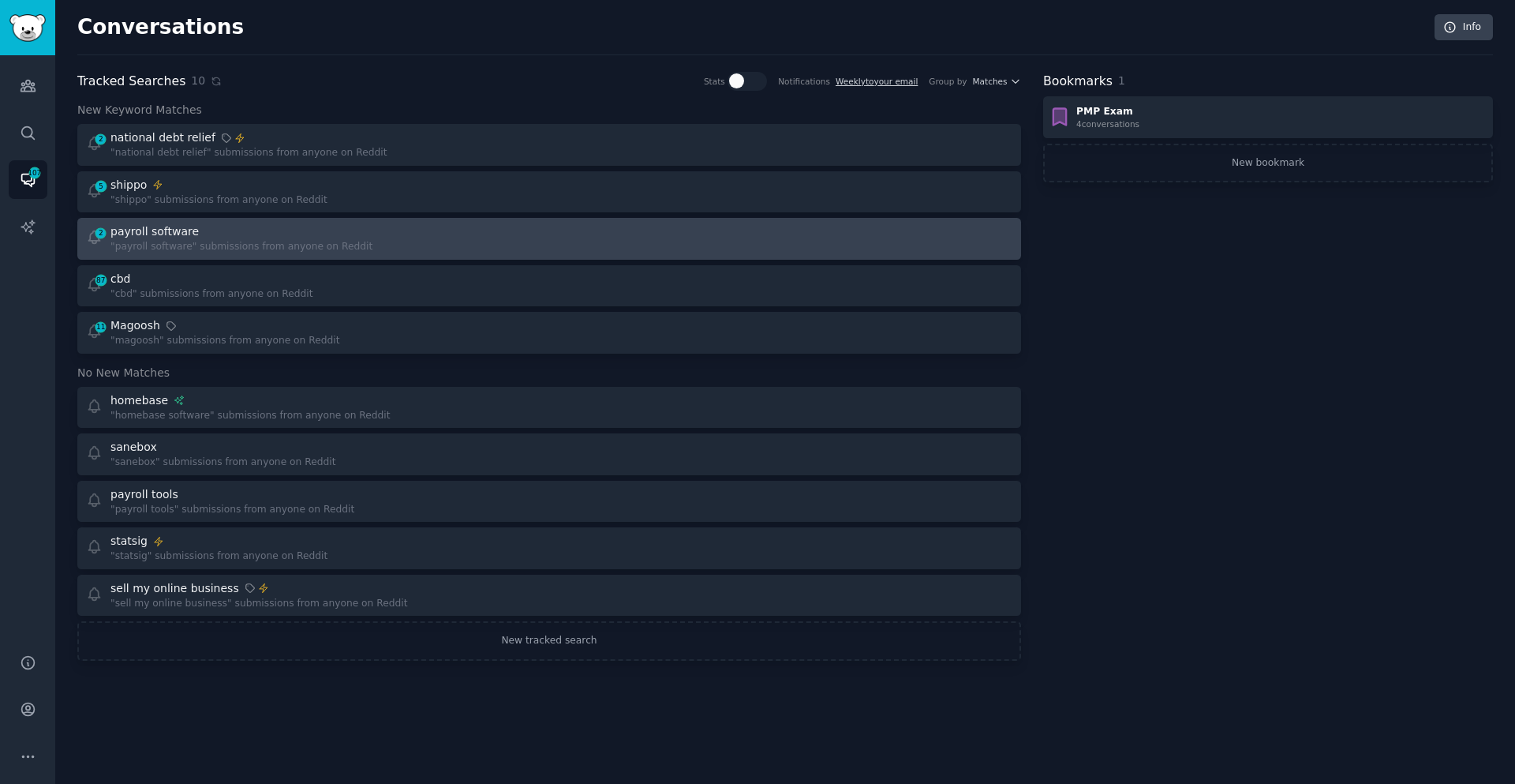
click at [401, 245] on div "2 payroll software "payroll software" submissions from anyone on Reddit" at bounding box center [313, 239] width 453 height 31
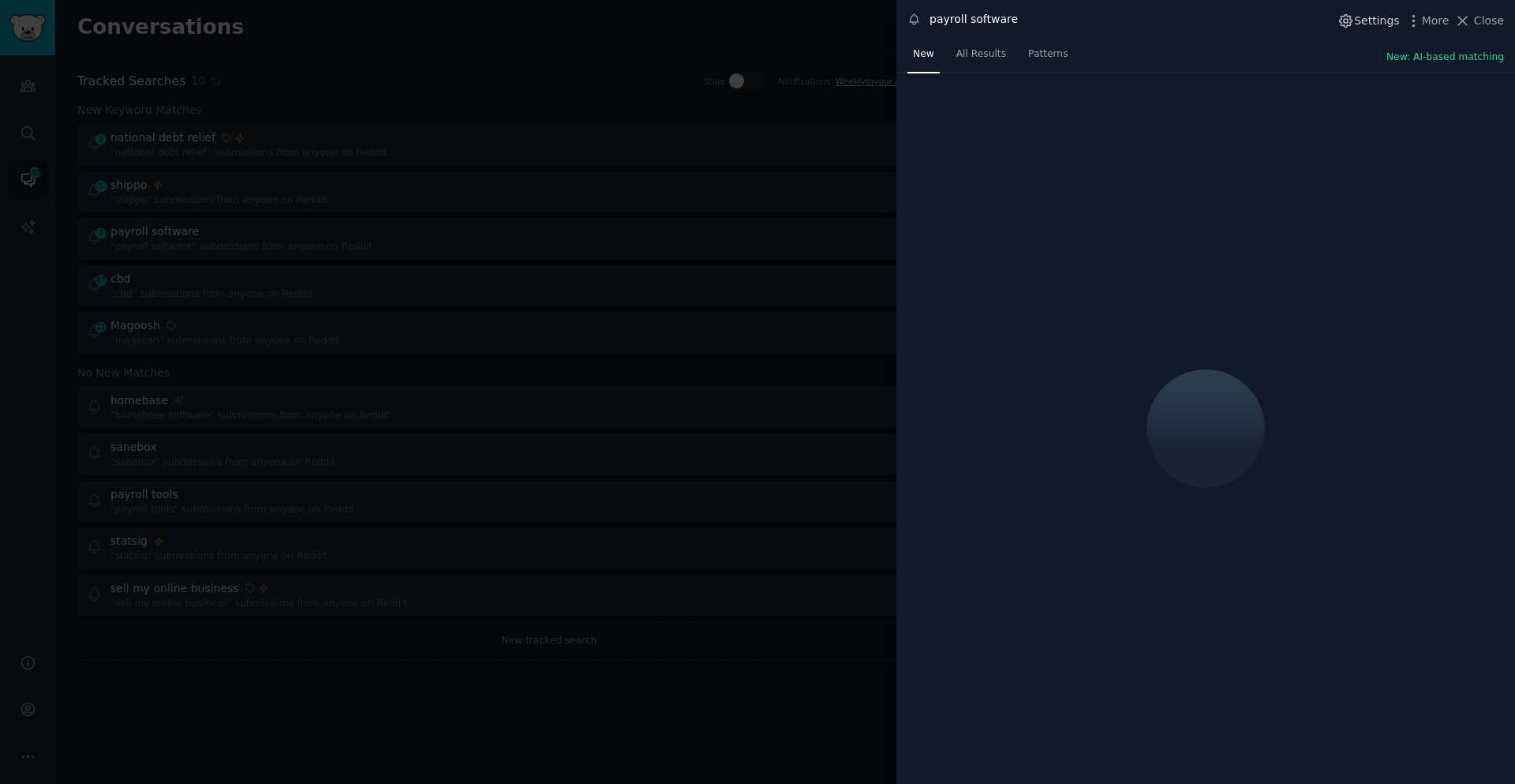
click at [1368, 19] on span "Settings" at bounding box center [1377, 21] width 45 height 16
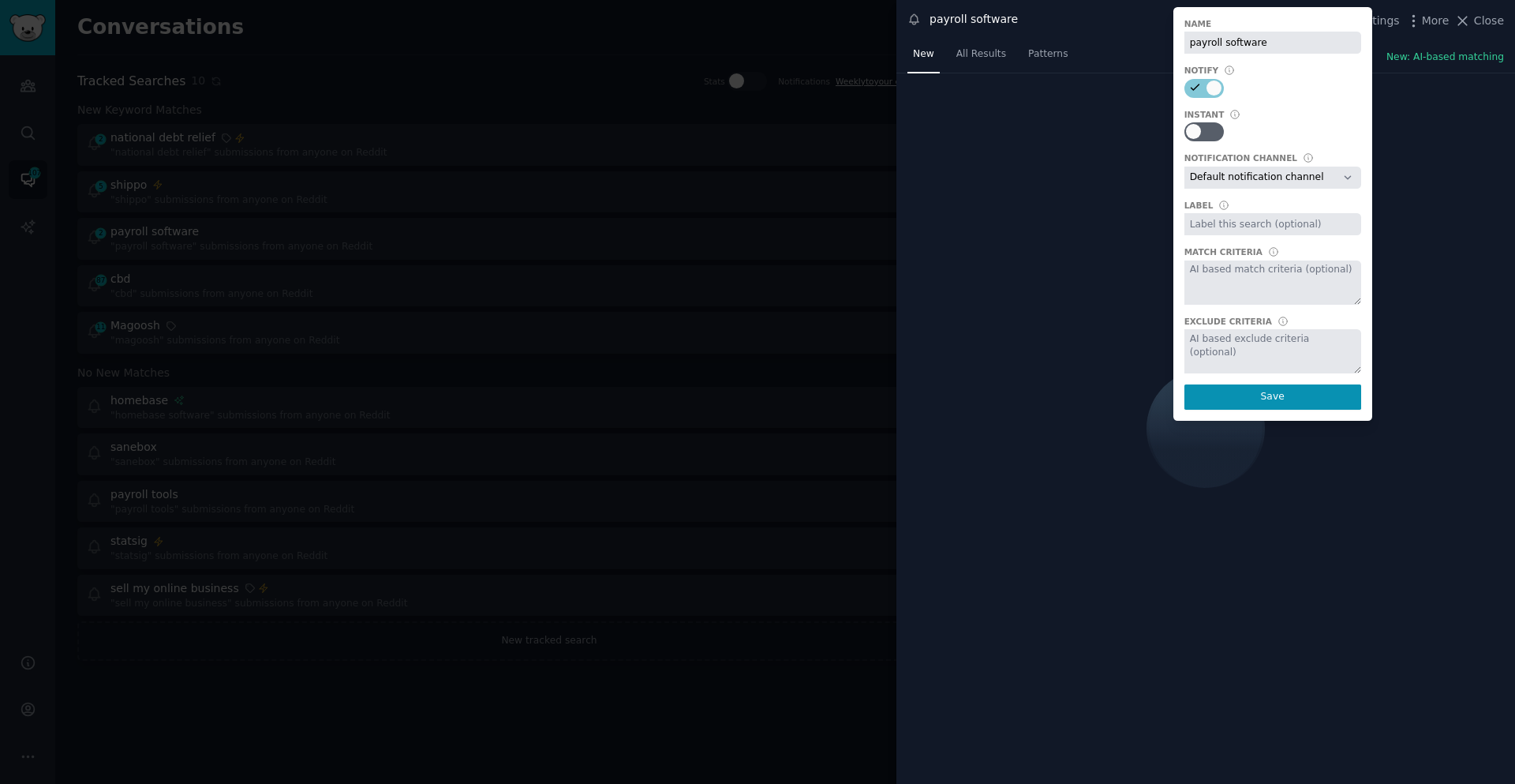
click at [1274, 180] on select "Default notification channel Slack: qlb-reddvisible-aaaapcxzhbumfpch3jjv5zpeim@…" at bounding box center [1273, 177] width 177 height 22
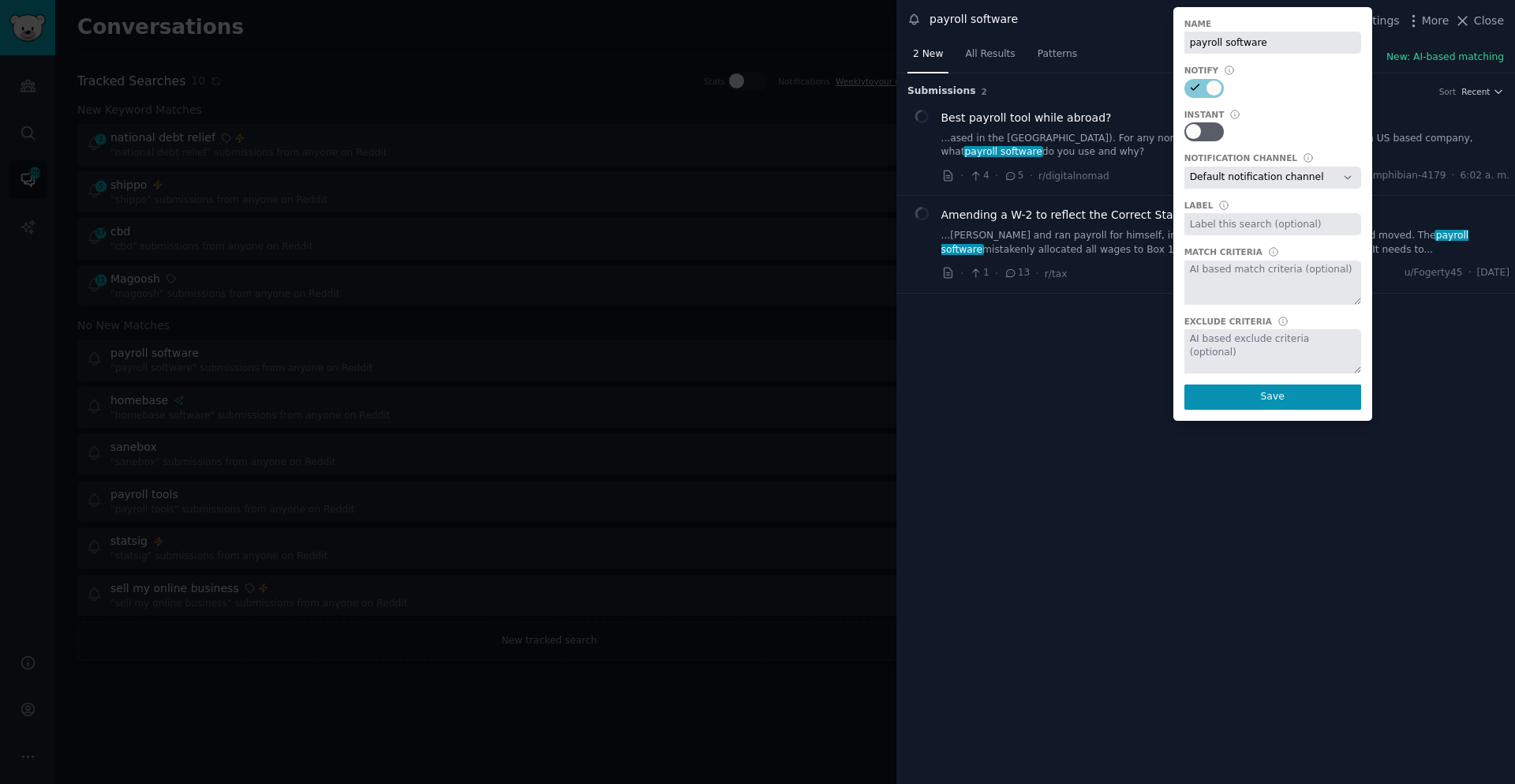
select select "504"
click at [1189, 166] on select "Default notification channel Slack: qlb-reddvisible-aaaapcxzhbumfpch3jjv5zpeim@…" at bounding box center [1273, 177] width 177 height 22
click at [1218, 123] on div at bounding box center [1204, 131] width 40 height 19
checkbox input "true"
click at [1310, 392] on button "Save" at bounding box center [1273, 397] width 177 height 25
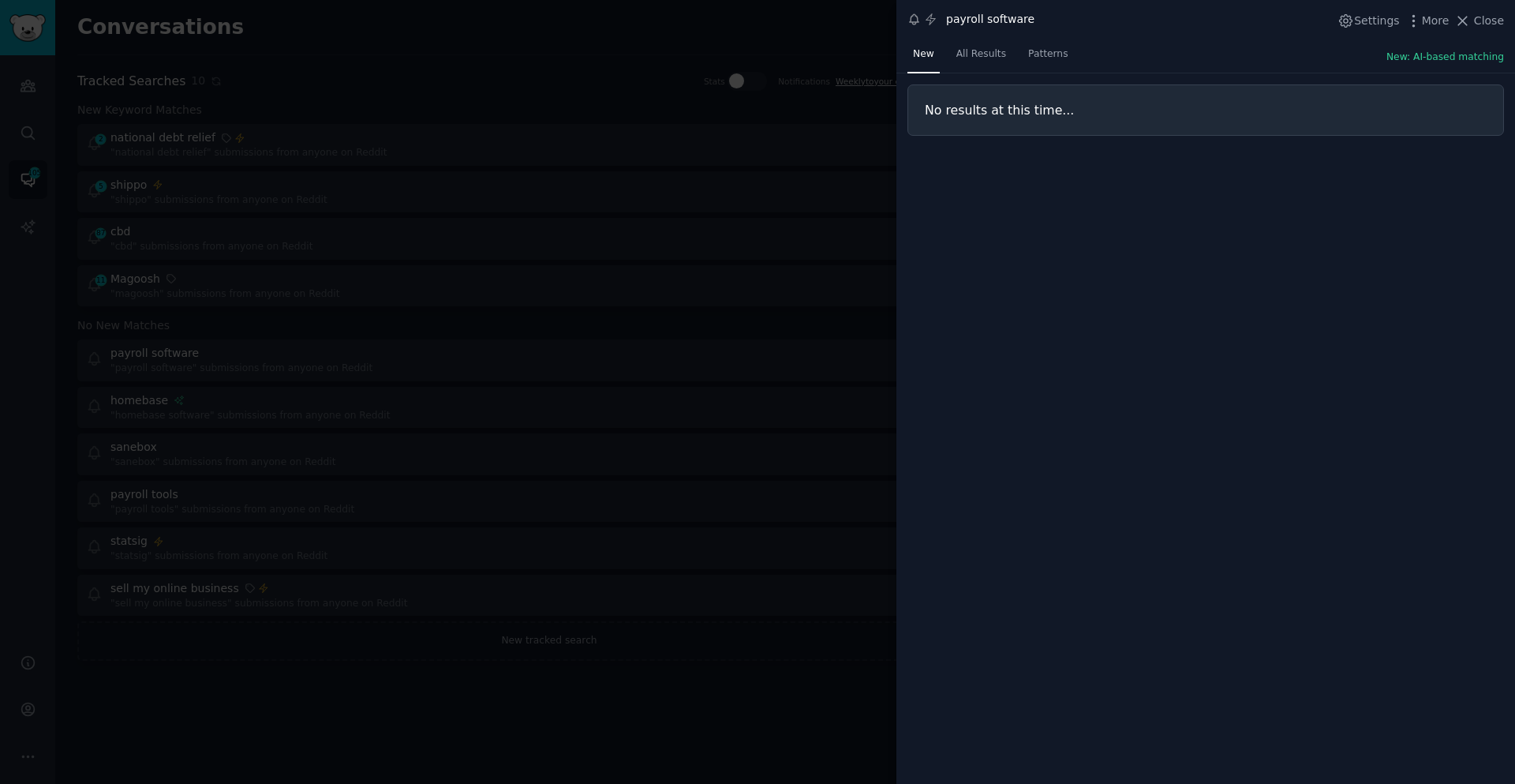
click at [727, 566] on div at bounding box center [757, 392] width 1515 height 784
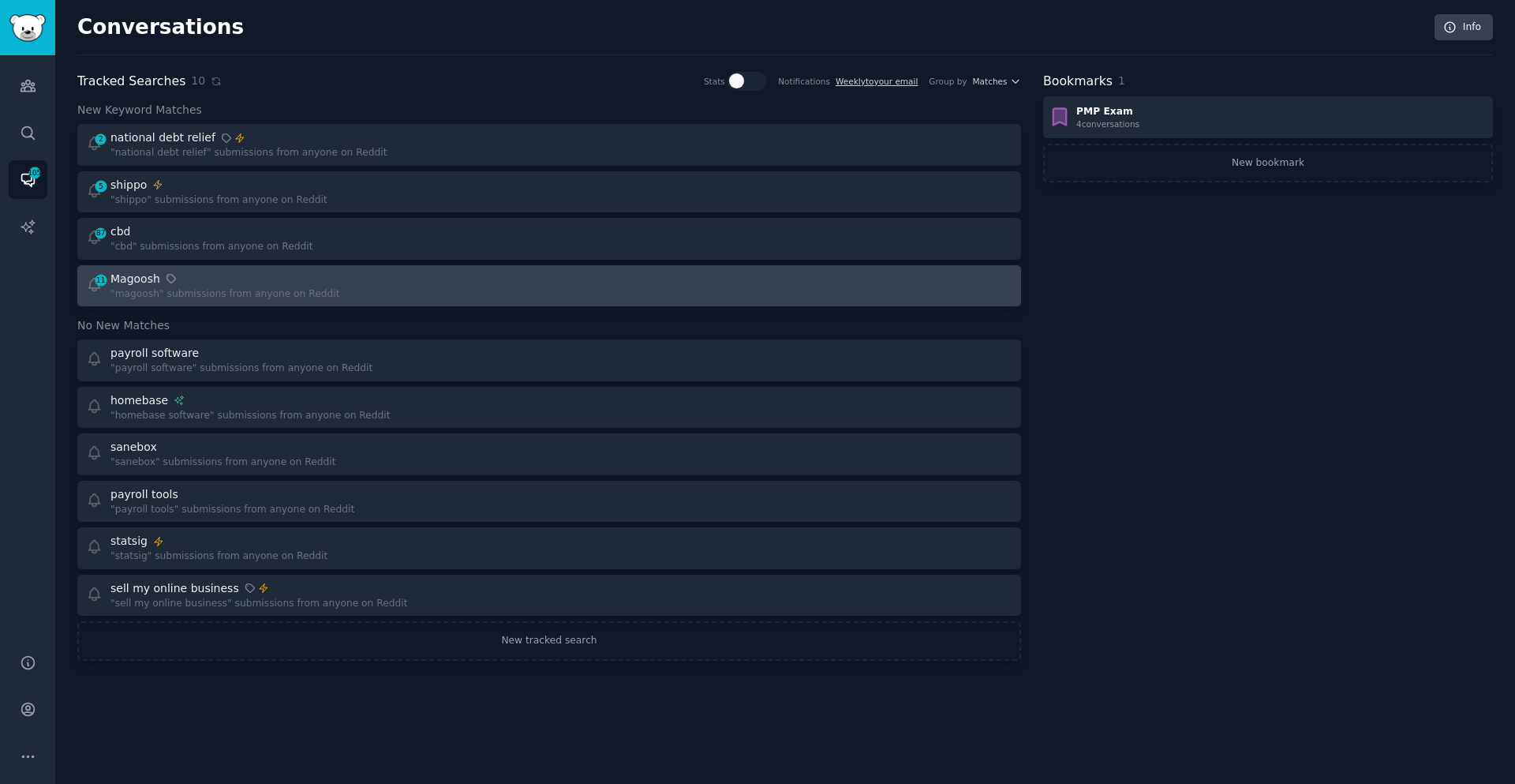
click at [475, 289] on div "11 Magoosh "magoosh" submissions from anyone on Reddit" at bounding box center [313, 286] width 453 height 31
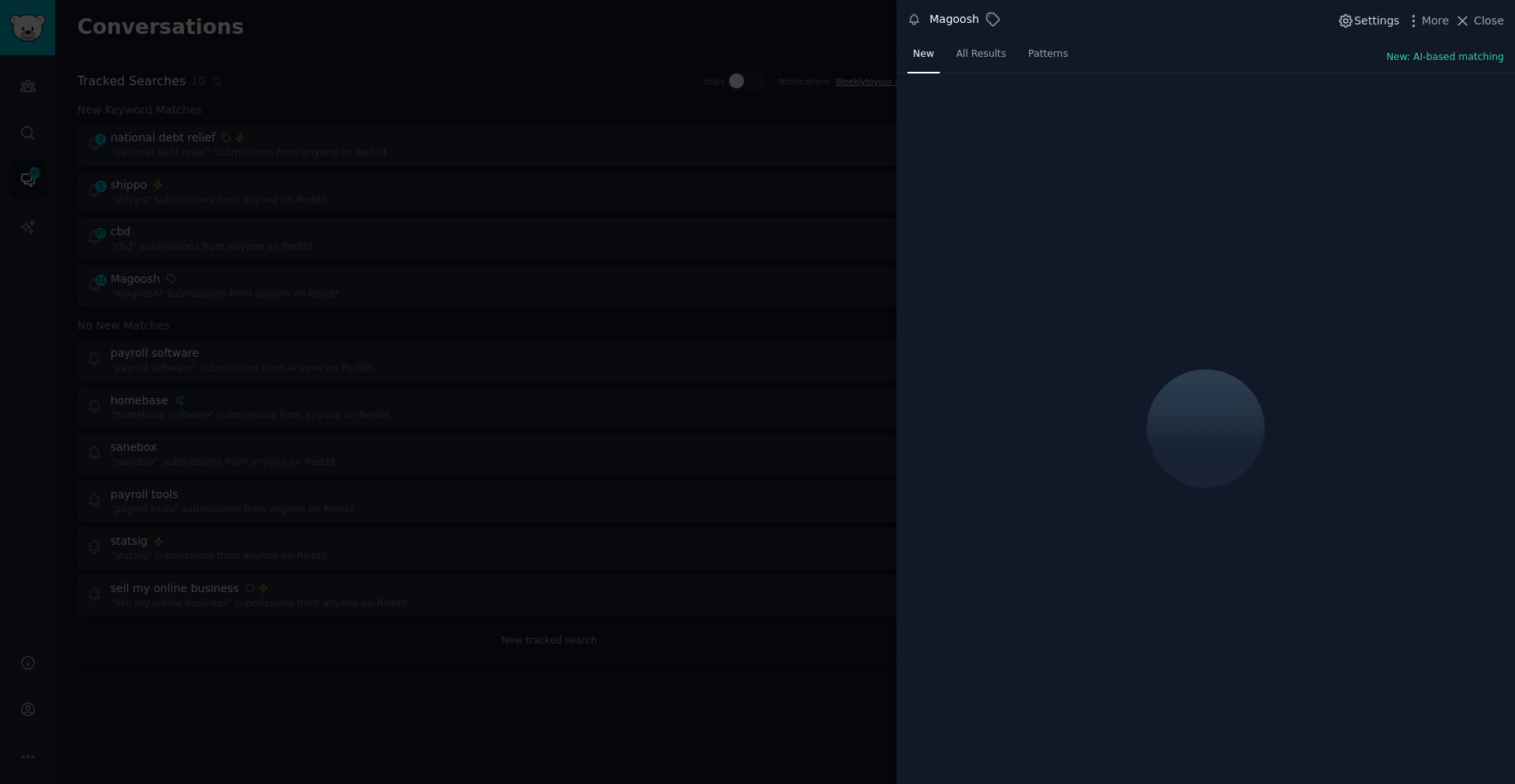
click at [1391, 17] on span "Settings" at bounding box center [1377, 21] width 45 height 16
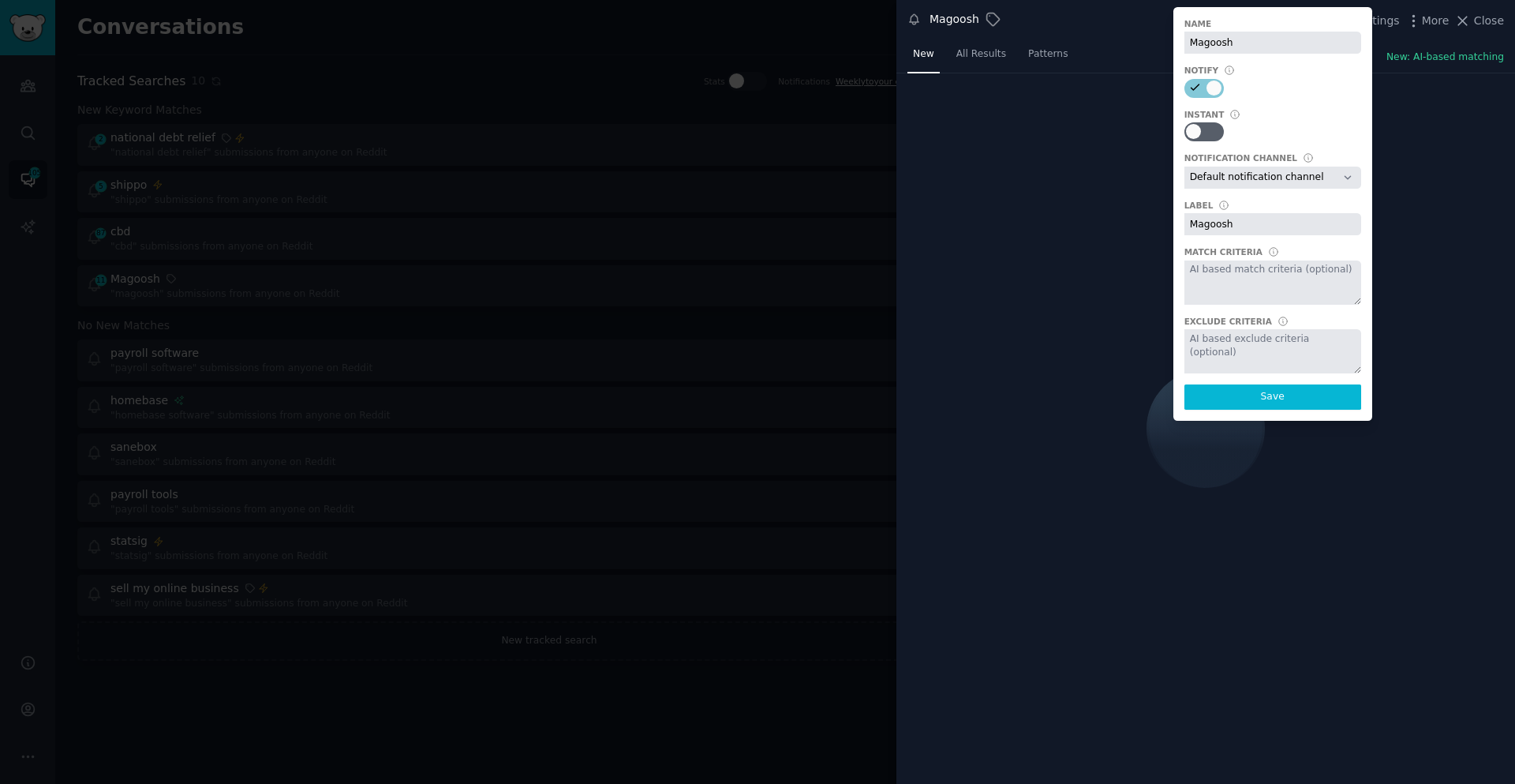
click at [760, 450] on div at bounding box center [757, 392] width 1515 height 784
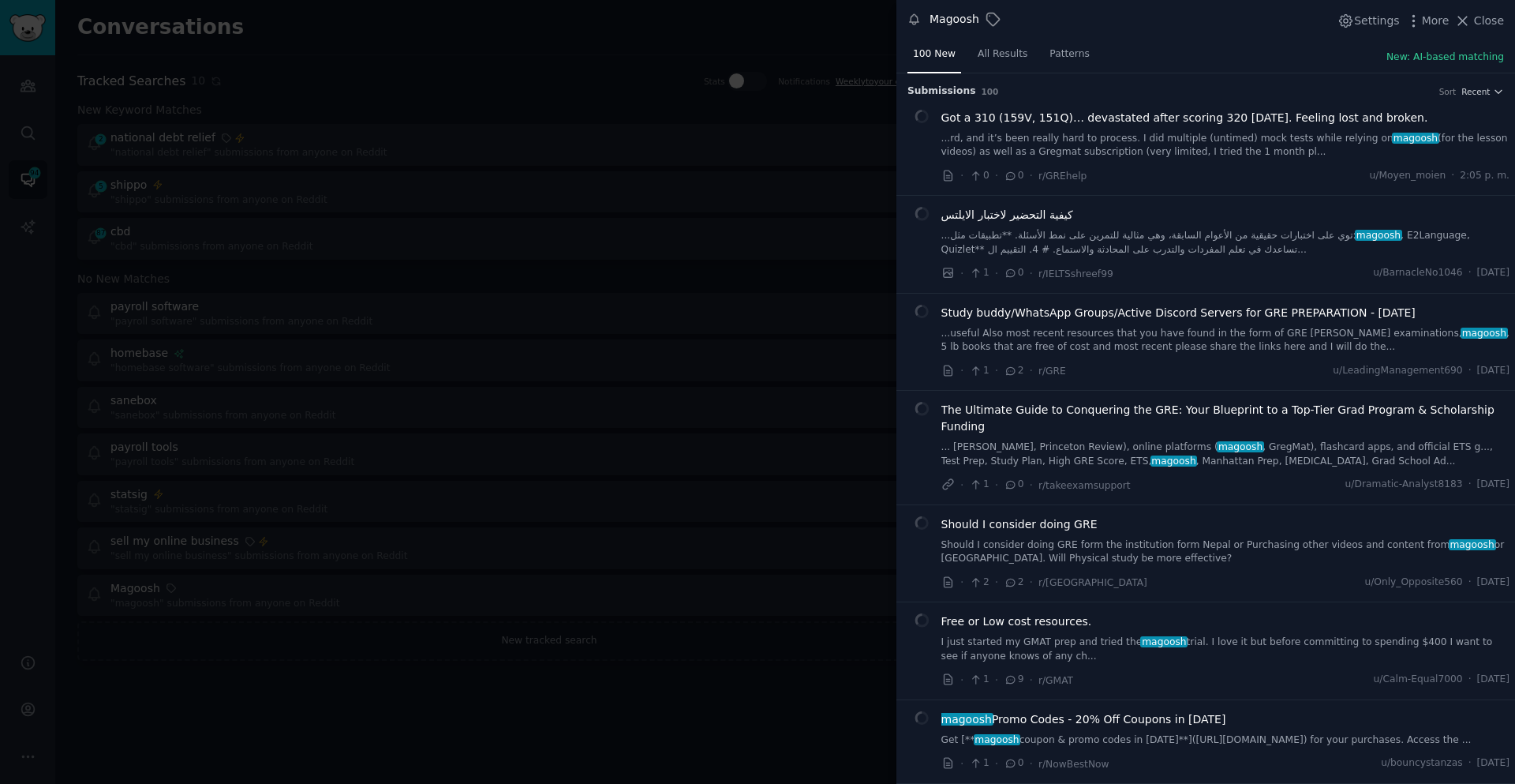
click at [374, 188] on div at bounding box center [757, 392] width 1515 height 784
click at [637, 168] on div at bounding box center [757, 392] width 1515 height 784
click at [1492, 18] on div "Magoosh Settings More Close 100 New All Results Patterns New: AI-based matching…" at bounding box center [757, 392] width 1515 height 784
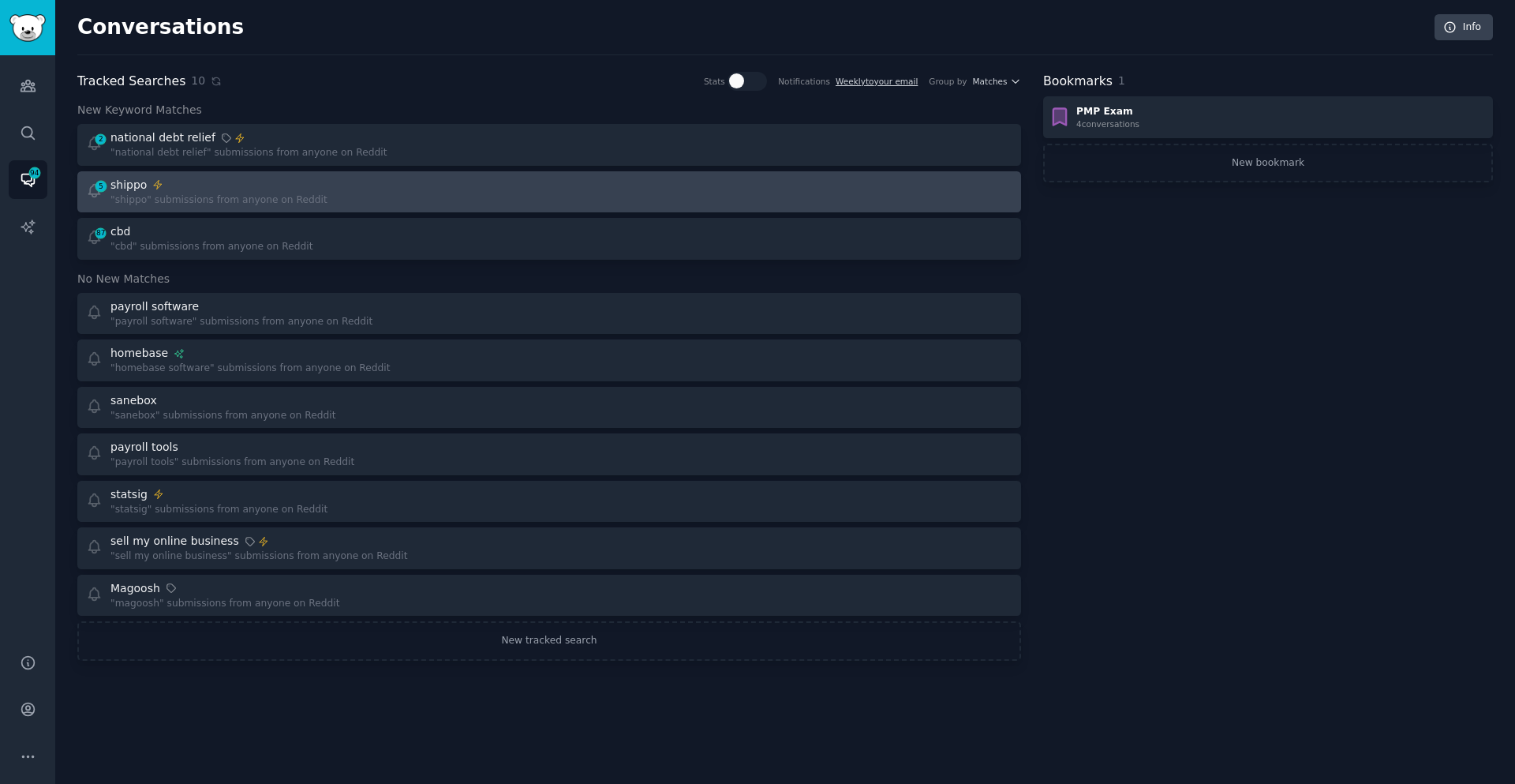
click at [491, 189] on div "5 shippo "shippo" submissions from anyone on Reddit" at bounding box center [313, 192] width 453 height 31
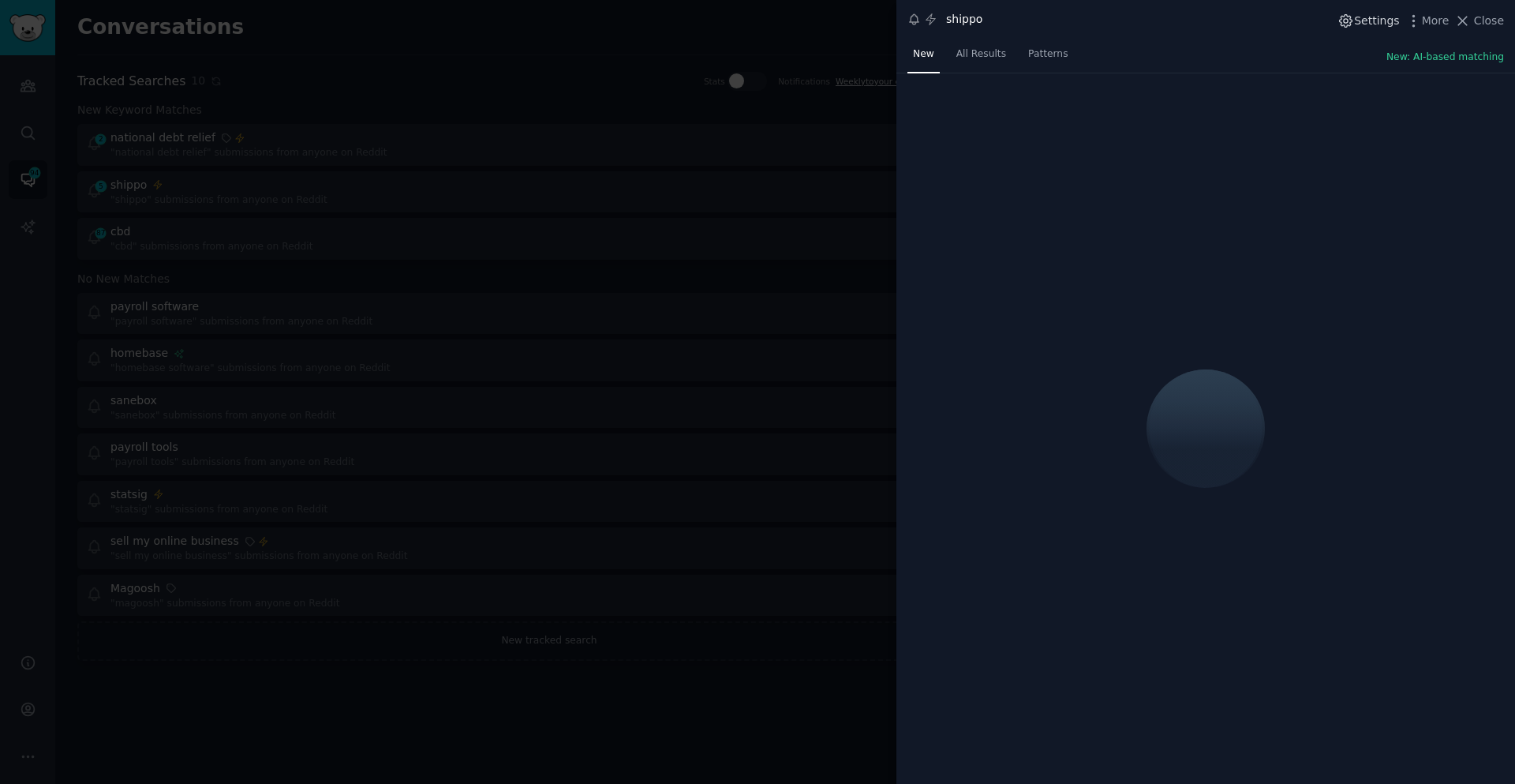
click at [1352, 21] on icon "button" at bounding box center [1346, 21] width 13 height 13
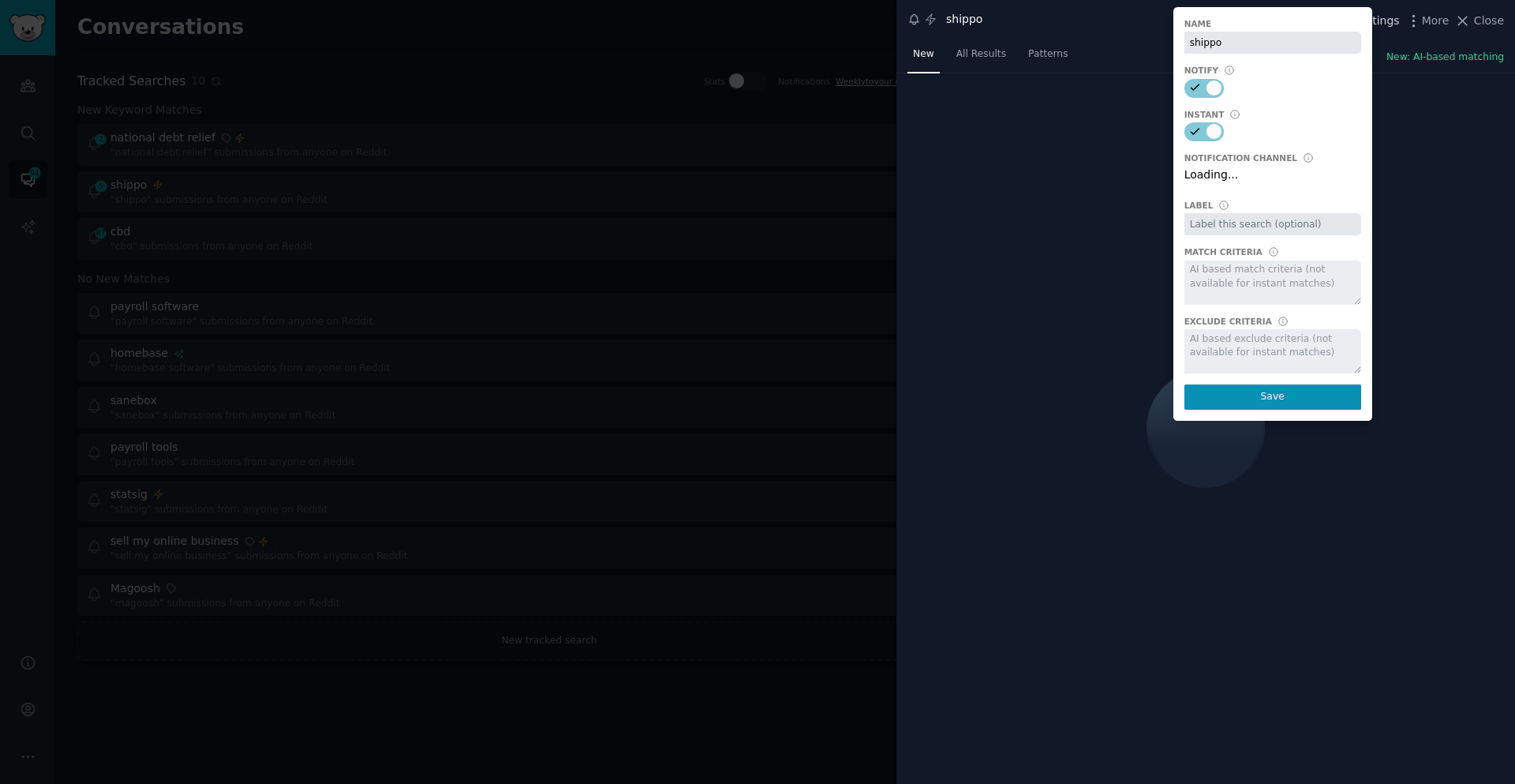
select select "449"
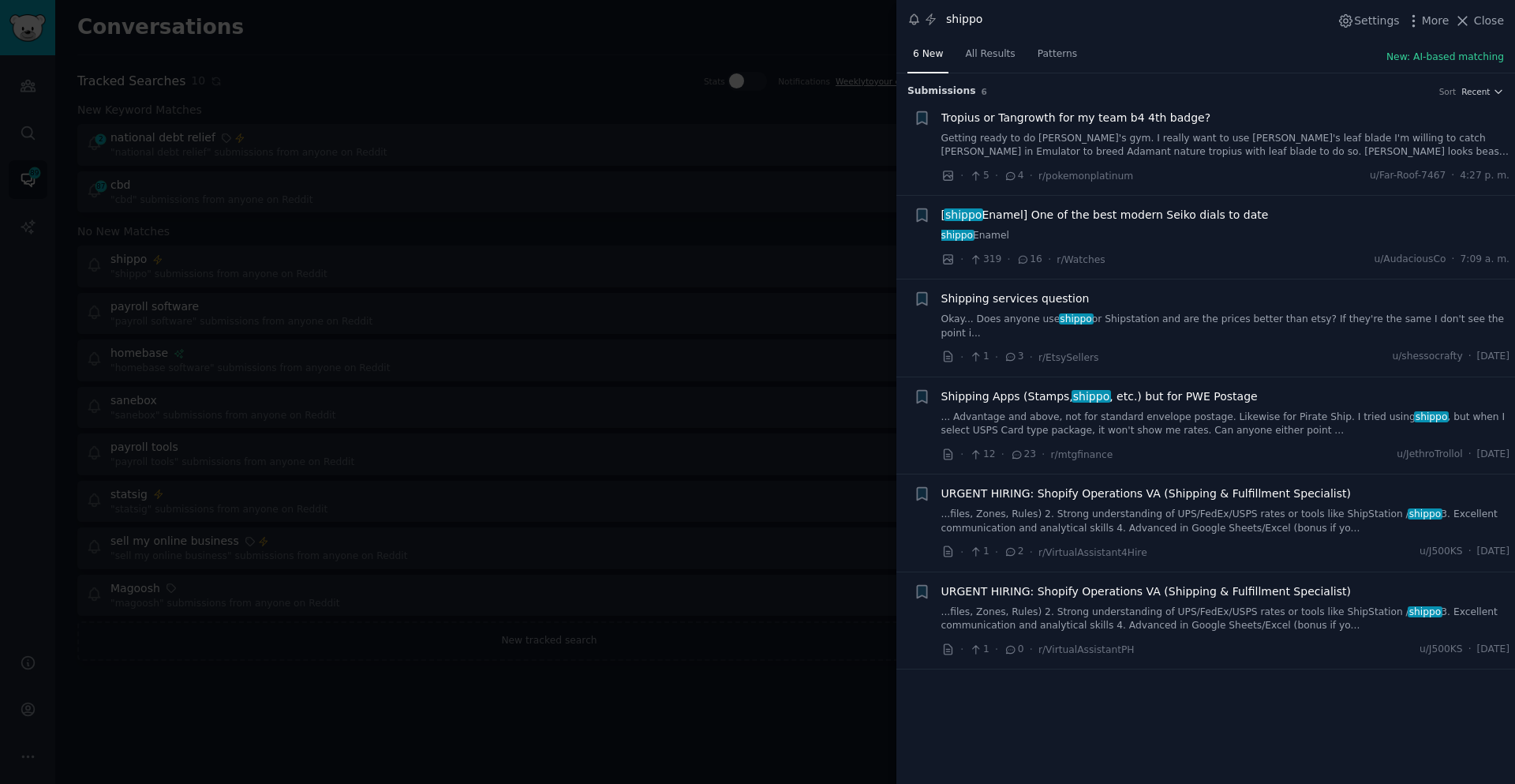
click at [1054, 298] on span "Shipping services question" at bounding box center [1016, 298] width 148 height 16
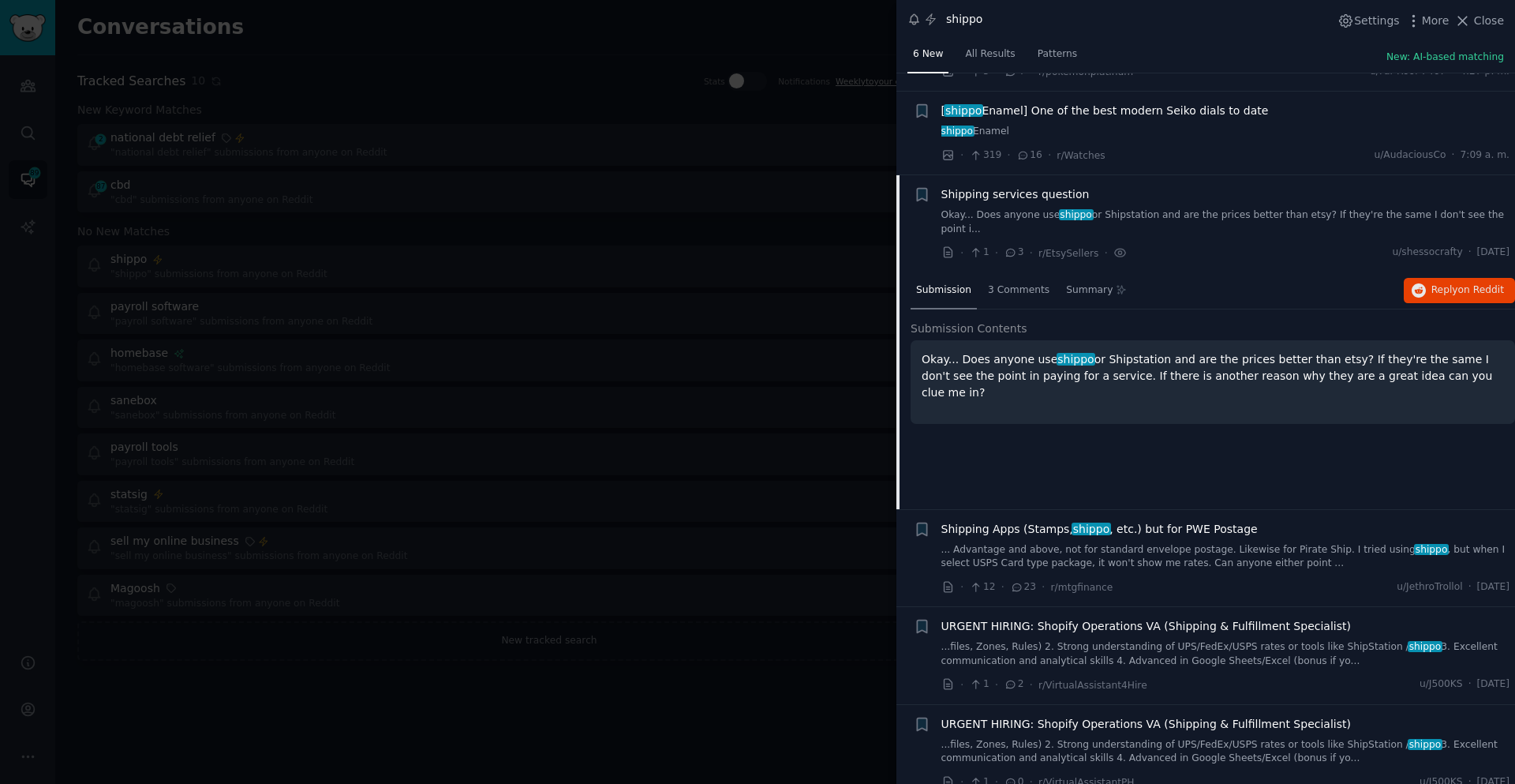
scroll to position [109, 0]
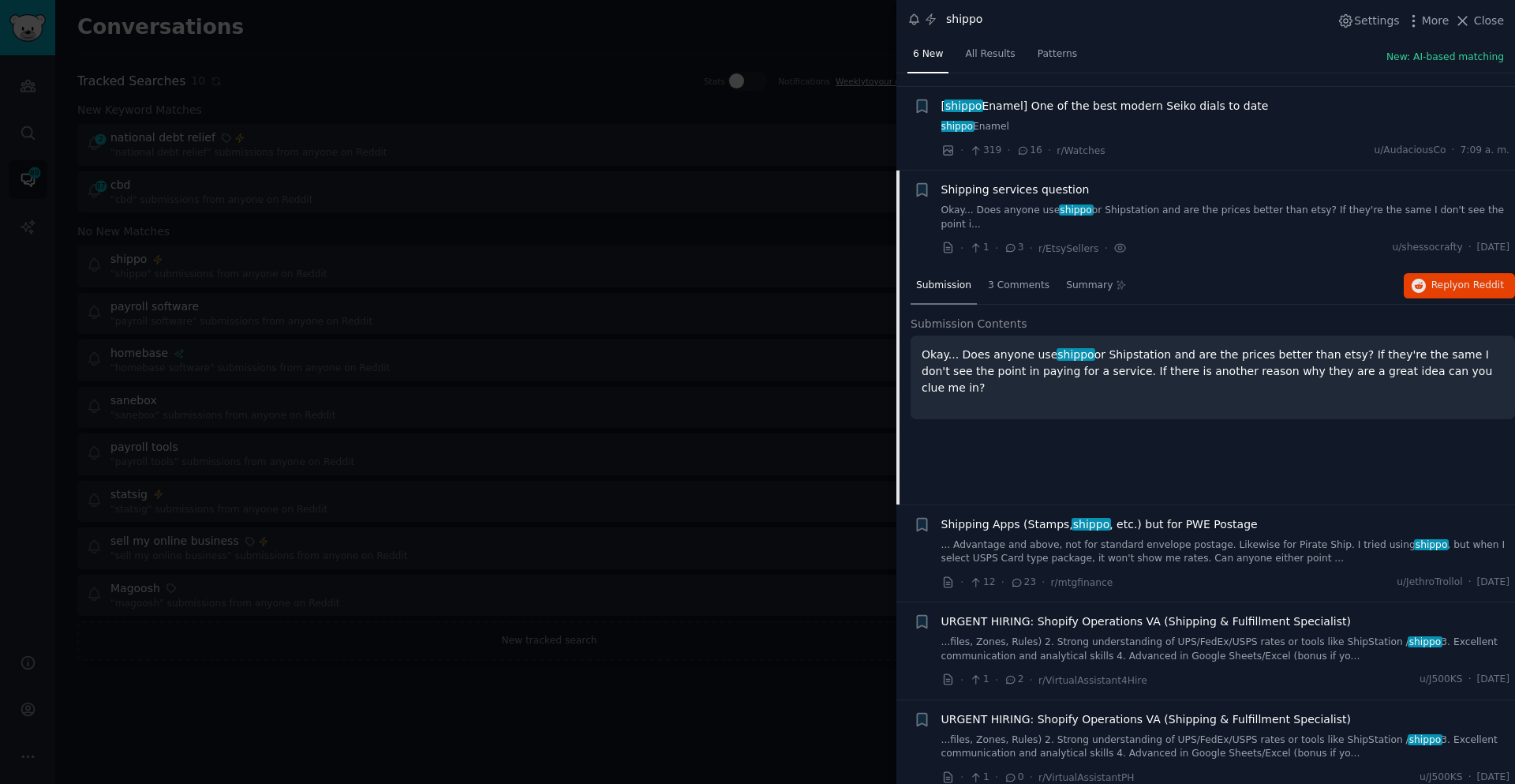
click at [610, 710] on div at bounding box center [757, 392] width 1515 height 784
